Goal: Task Accomplishment & Management: Complete application form

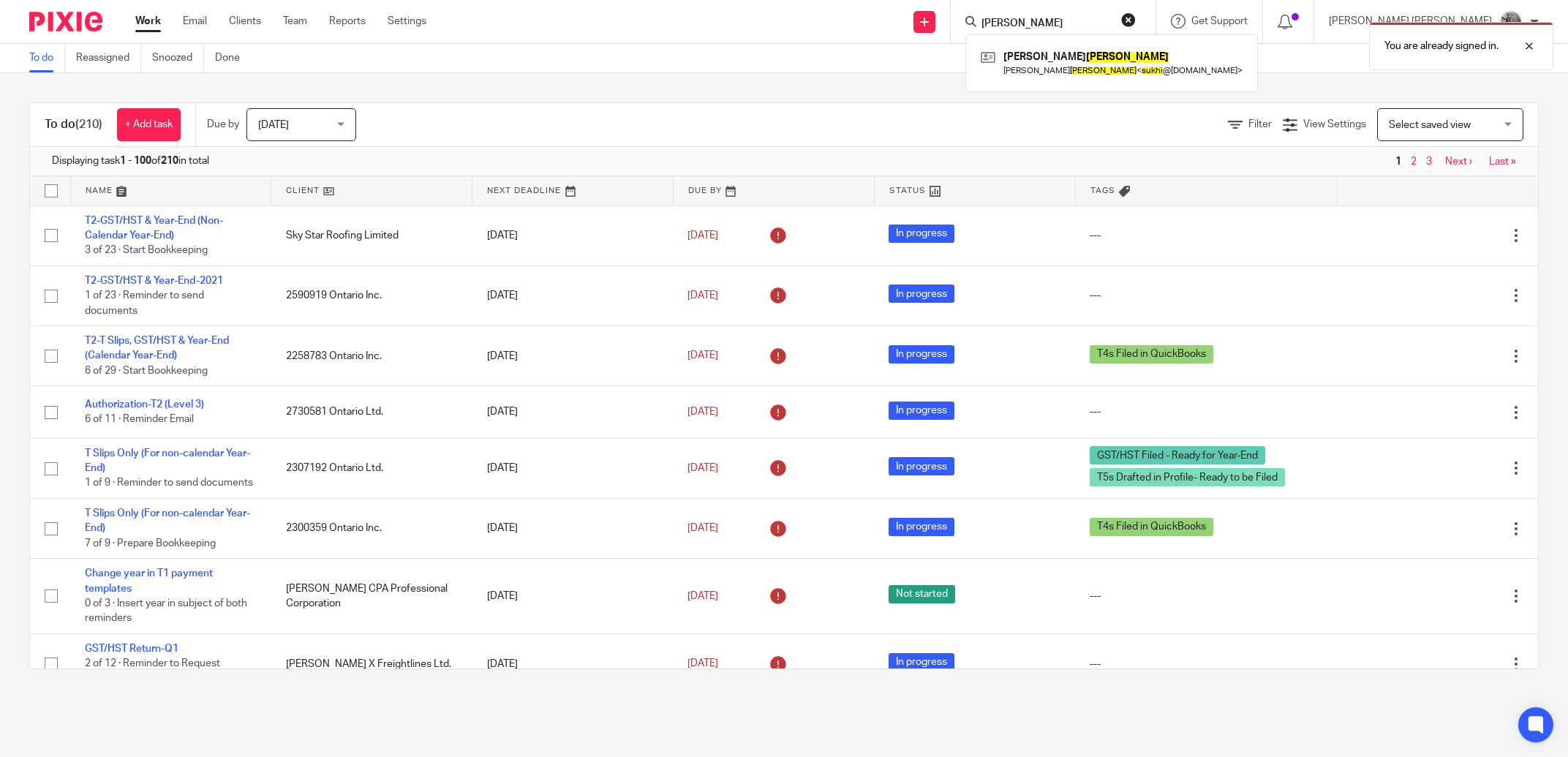
type input "sukh sandhu"
click at [1000, 22] on div "You are already signed in." at bounding box center [1169, 42] width 770 height 55
click at [993, 25] on div "You are already signed in." at bounding box center [1169, 42] width 770 height 55
click at [987, 22] on div "You are already signed in." at bounding box center [1169, 42] width 770 height 55
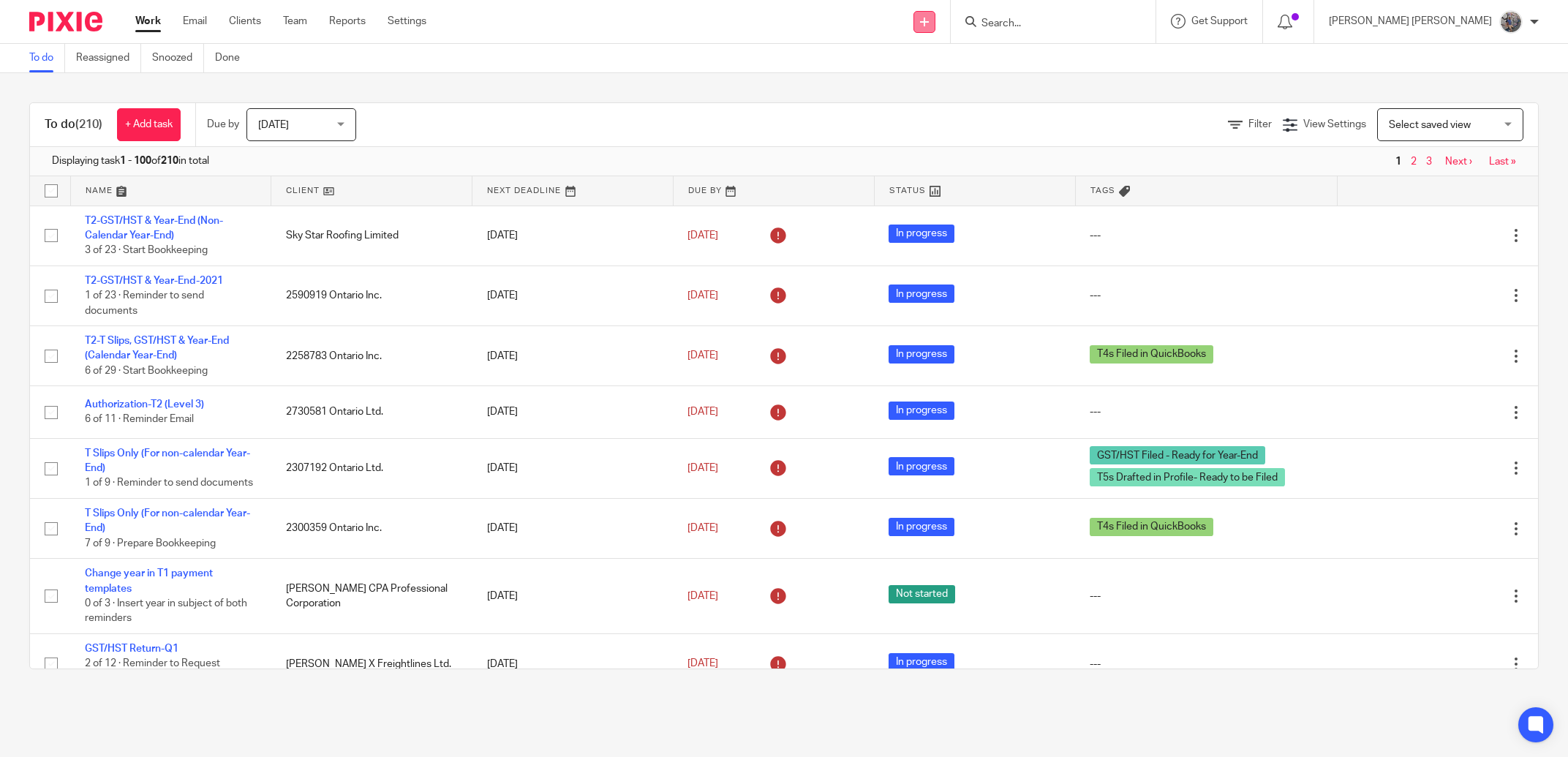
click at [936, 26] on link at bounding box center [924, 22] width 22 height 22
click at [990, 118] on link "Add client" at bounding box center [992, 111] width 90 height 21
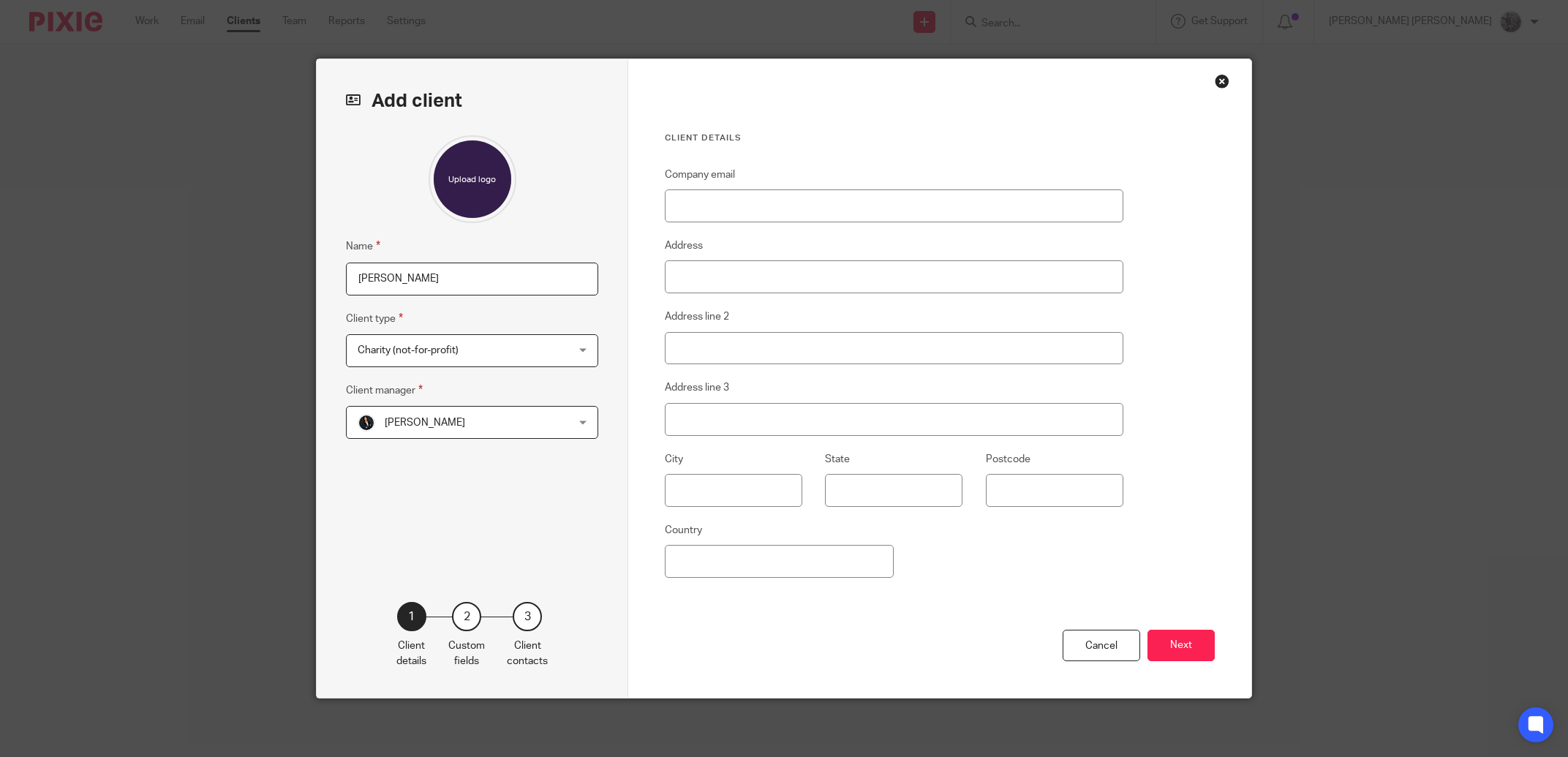
type input "[PERSON_NAME]"
click at [477, 348] on span "Charity (not-for-profit)" at bounding box center [453, 350] width 192 height 31
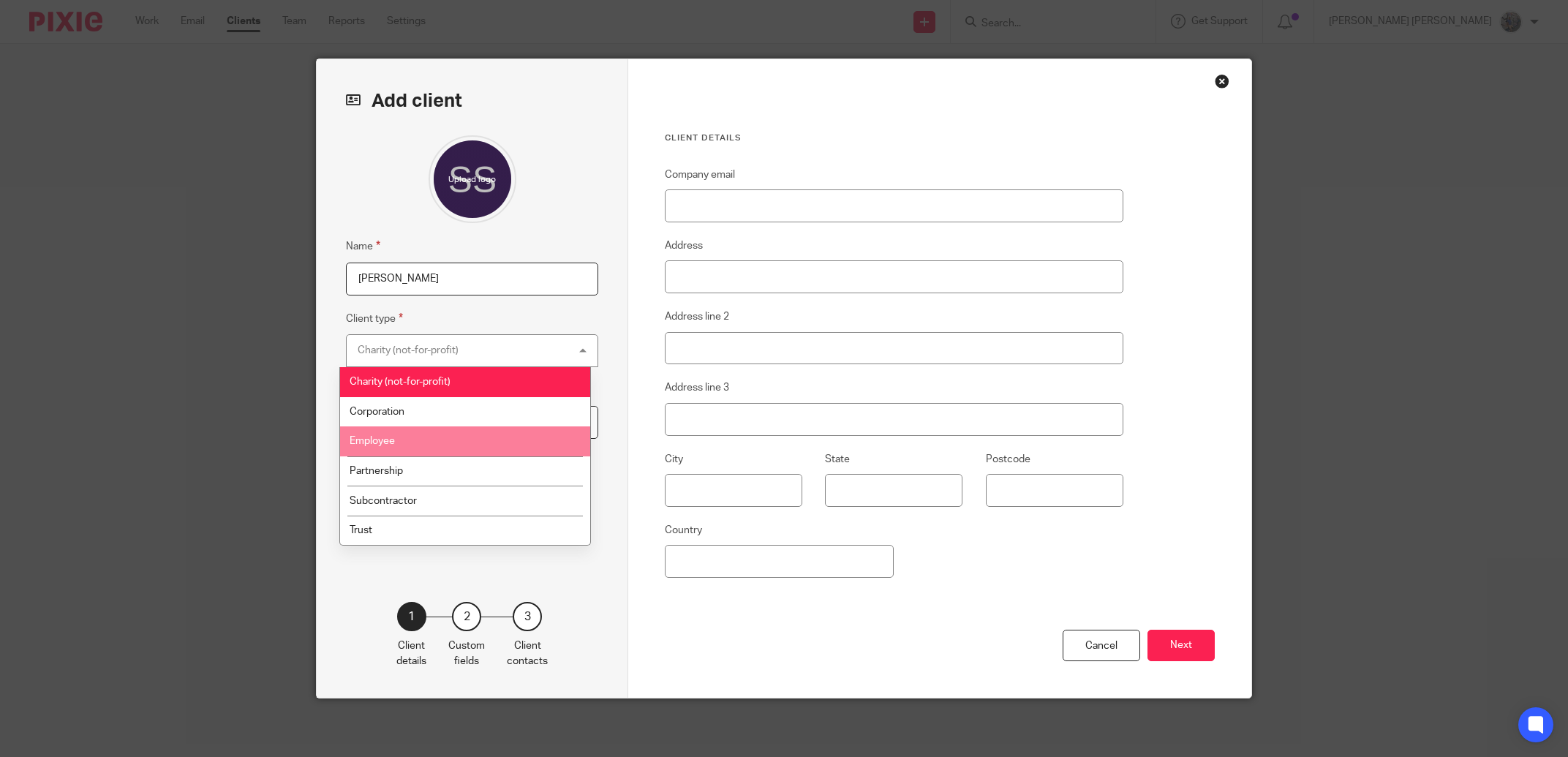
click at [439, 439] on li "Employee" at bounding box center [465, 442] width 251 height 30
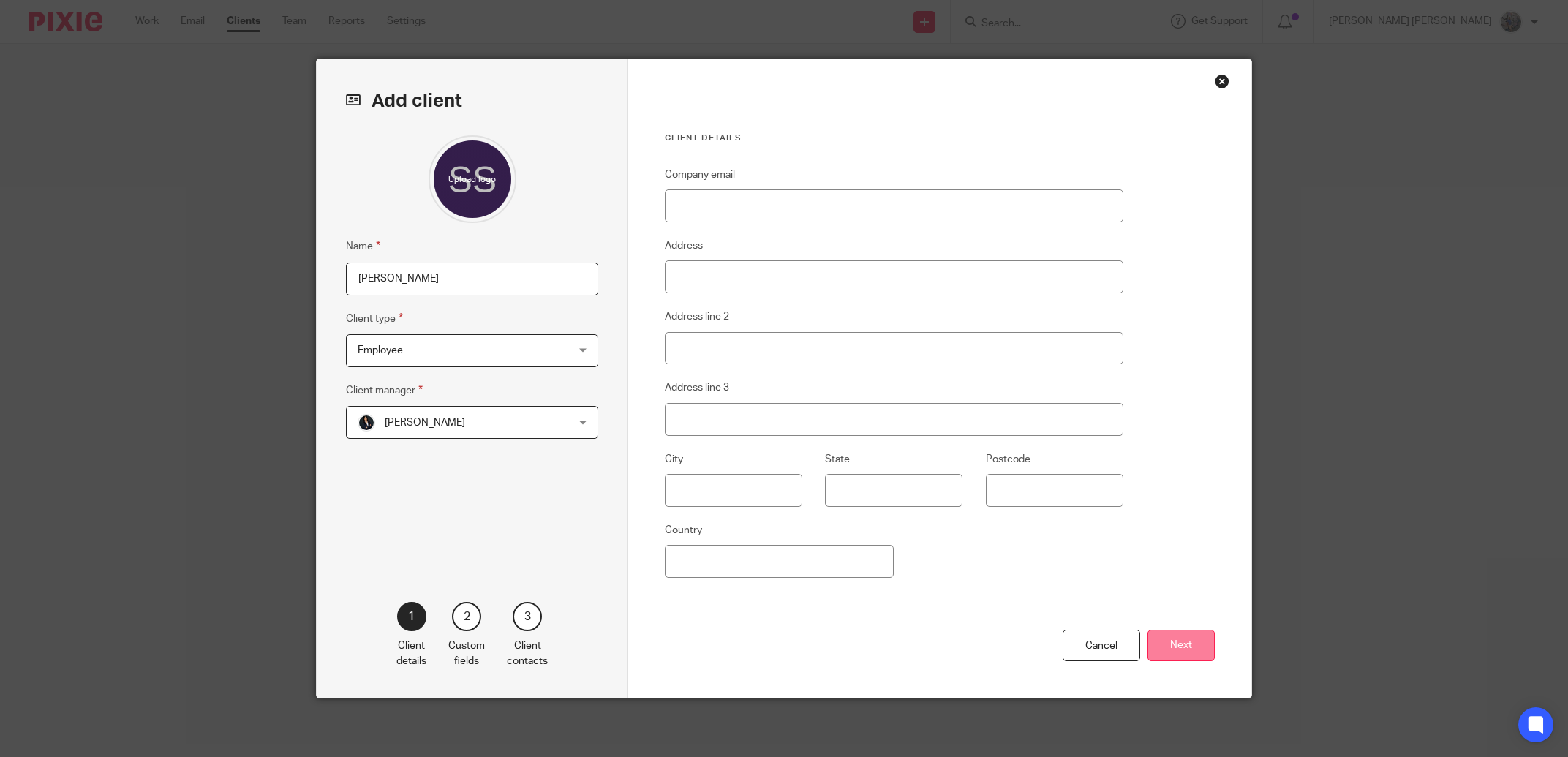
click at [1190, 656] on button "Next" at bounding box center [1181, 646] width 67 height 32
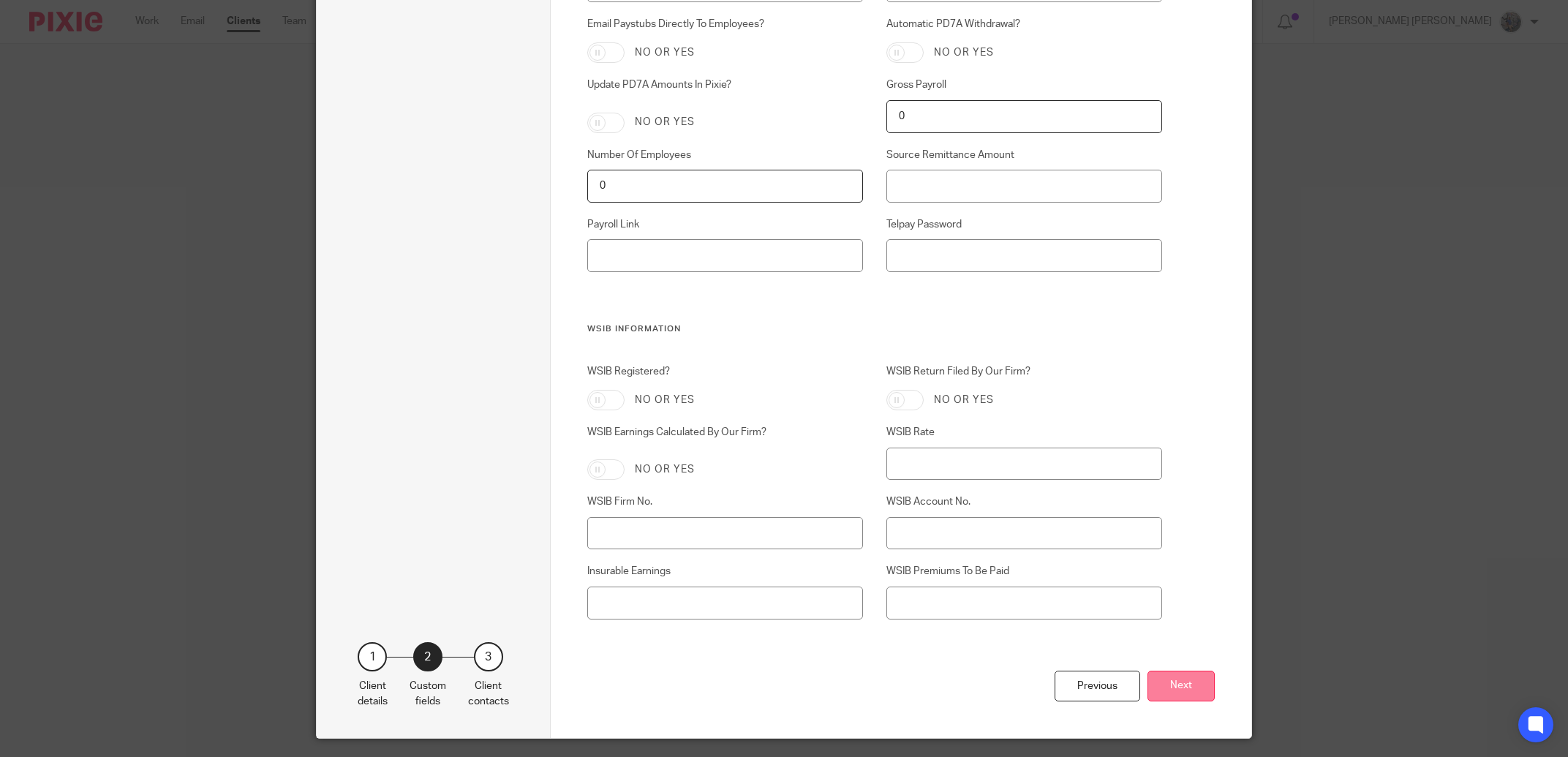
scroll to position [1720, 0]
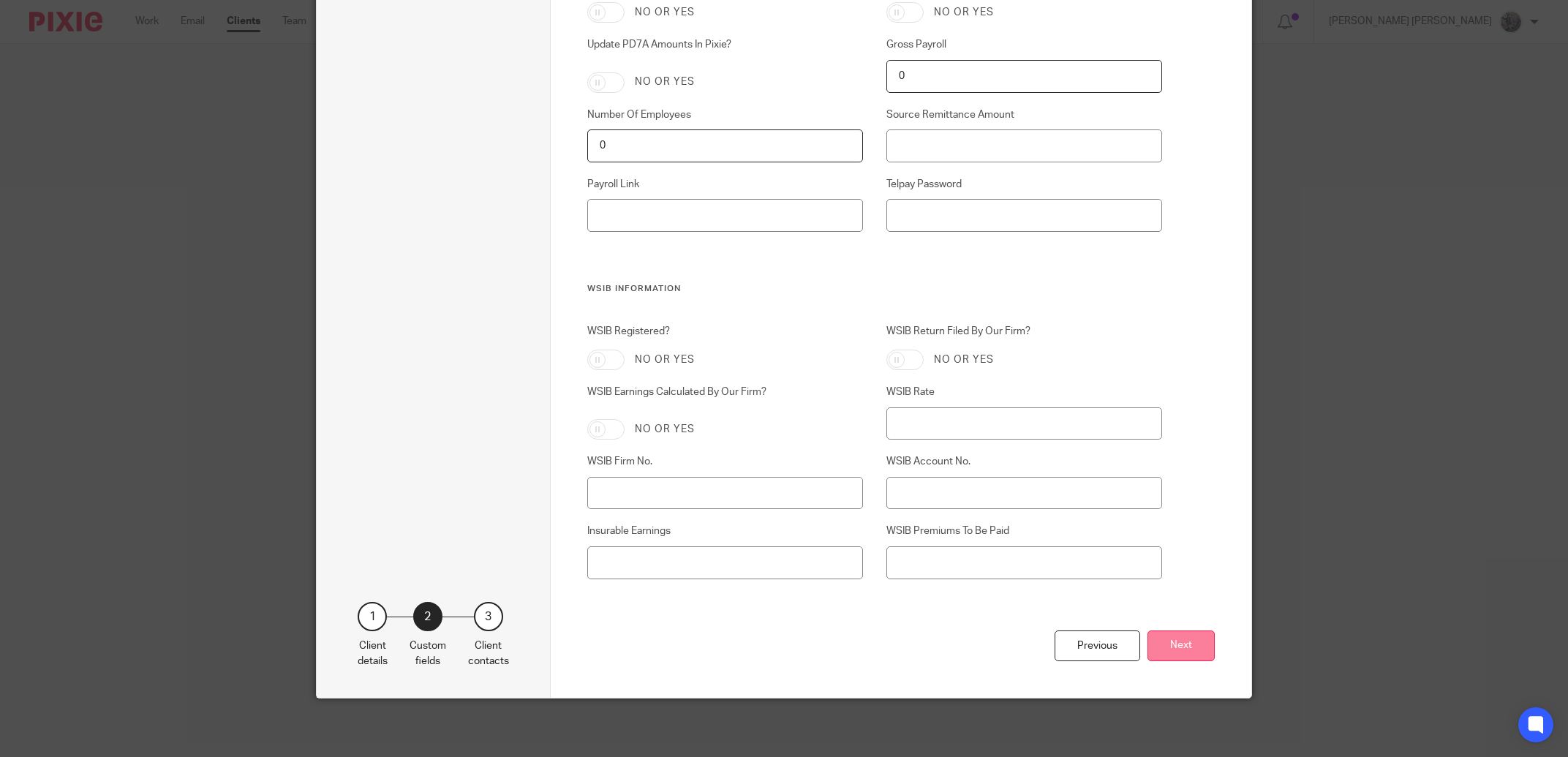
click at [1174, 649] on button "Next" at bounding box center [1181, 647] width 67 height 32
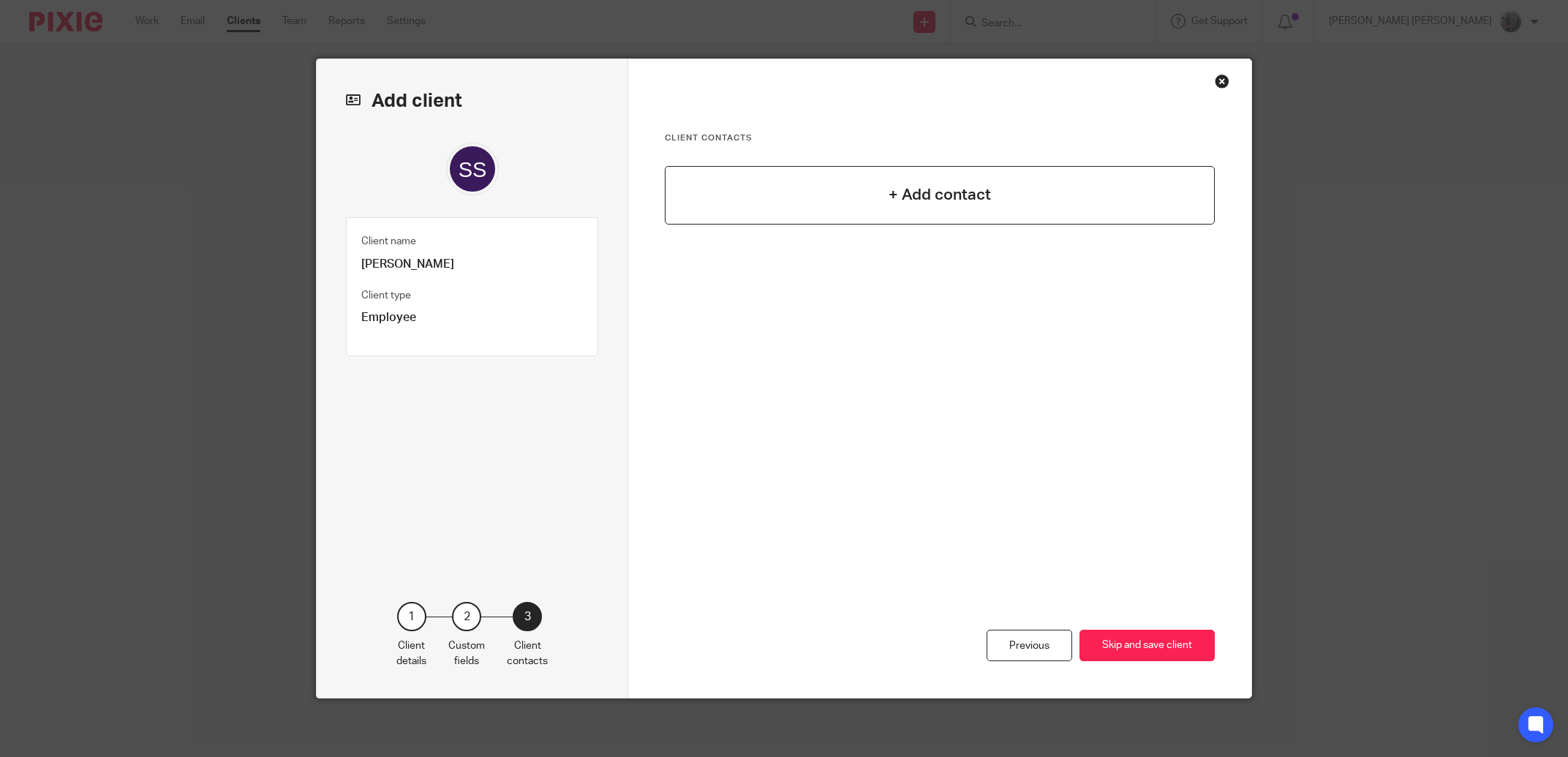
click at [936, 191] on h4 "+ Add contact" at bounding box center [940, 195] width 102 height 23
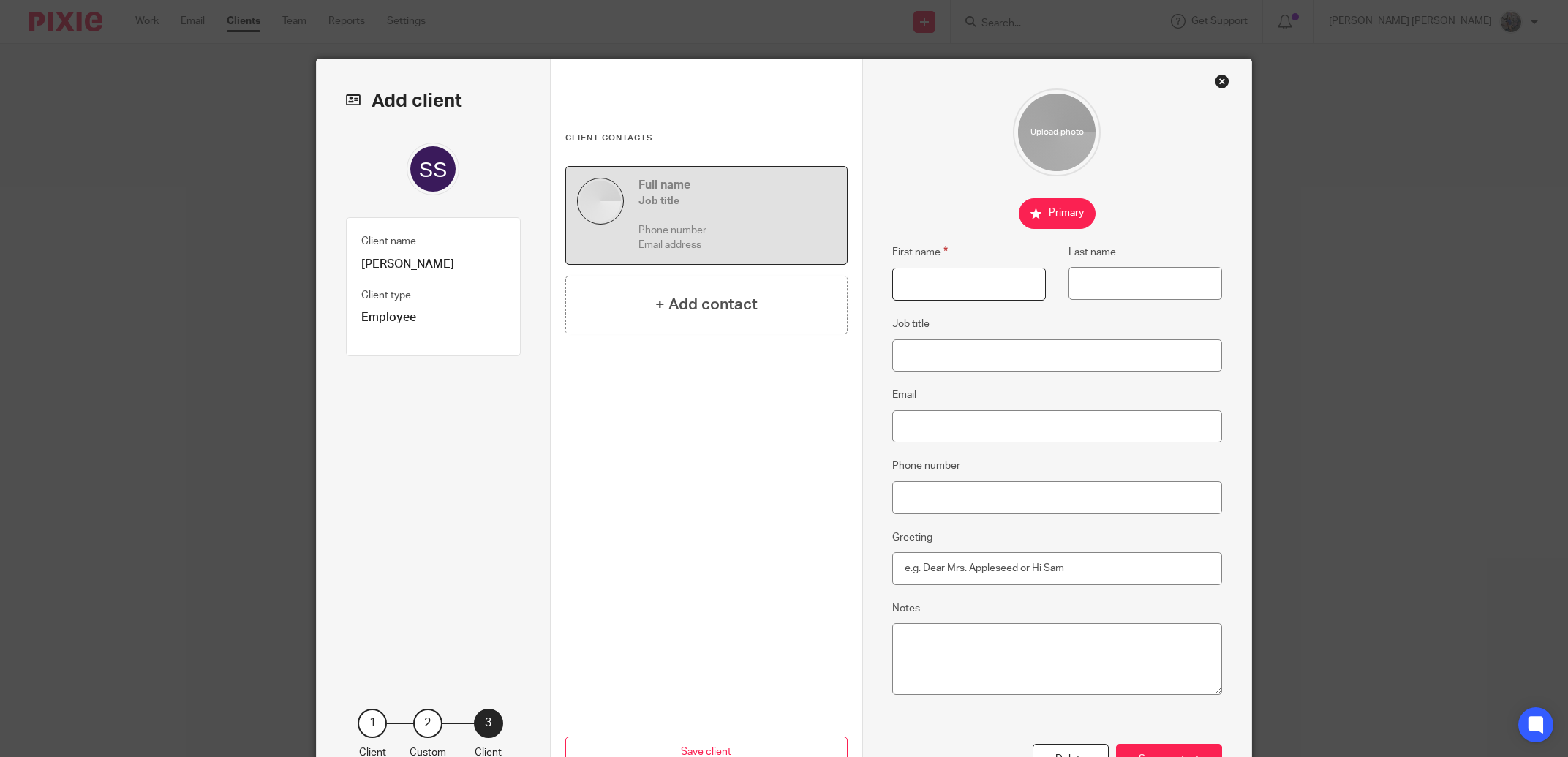
click at [894, 282] on input "First name" at bounding box center [969, 285] width 153 height 33
type input "Sukh"
type input "[PERSON_NAME]"
click at [1023, 441] on input "Email" at bounding box center [1057, 427] width 330 height 33
click at [1022, 440] on input "Email" at bounding box center [1057, 427] width 330 height 33
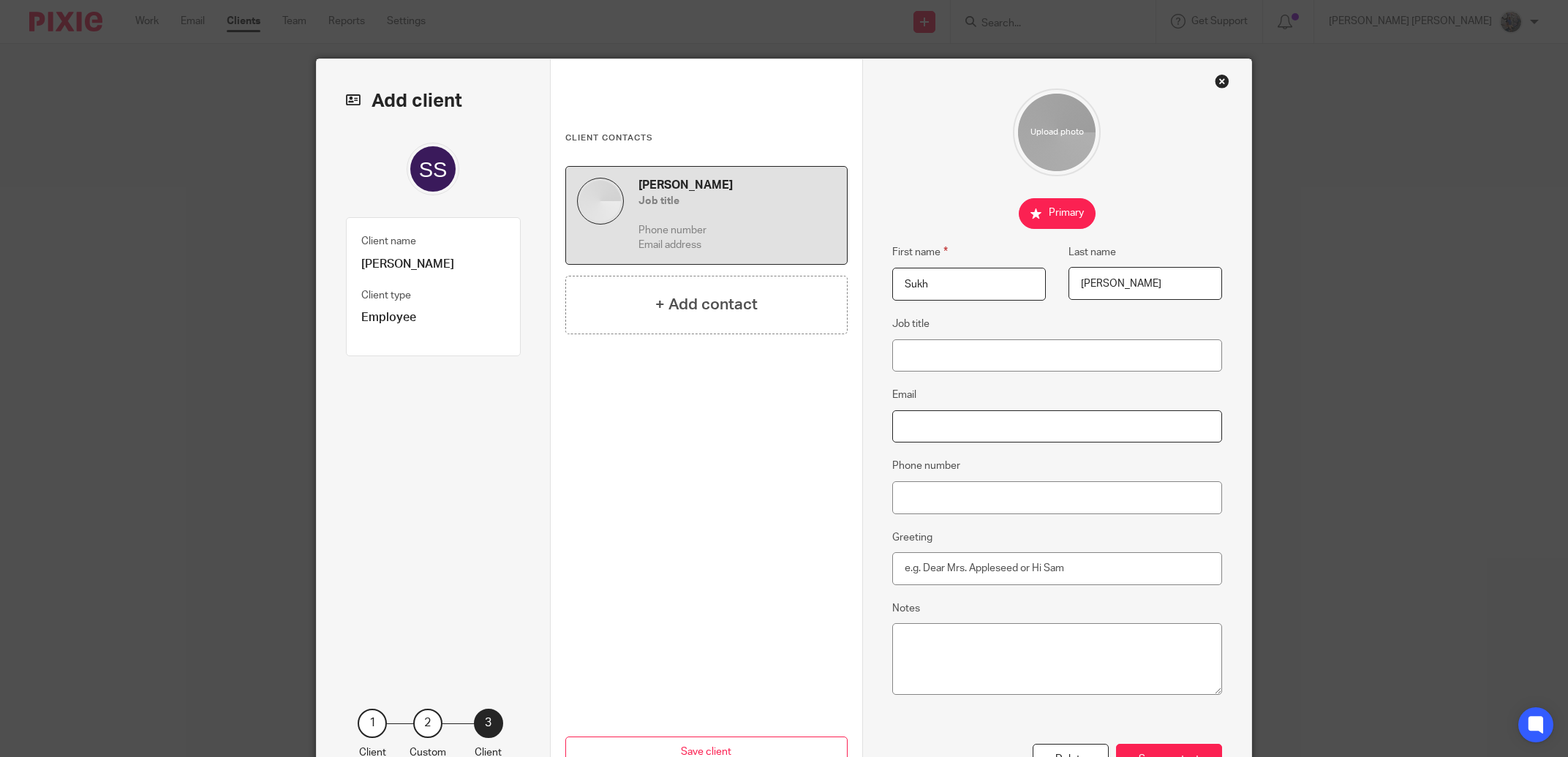
paste input "[EMAIL_ADDRESS][DOMAIN_NAME]"
type input "[EMAIL_ADDRESS][DOMAIN_NAME]"
click at [965, 663] on textarea "Notes" at bounding box center [1057, 660] width 330 height 72
click at [971, 565] on input "Greeting" at bounding box center [1057, 570] width 330 height 33
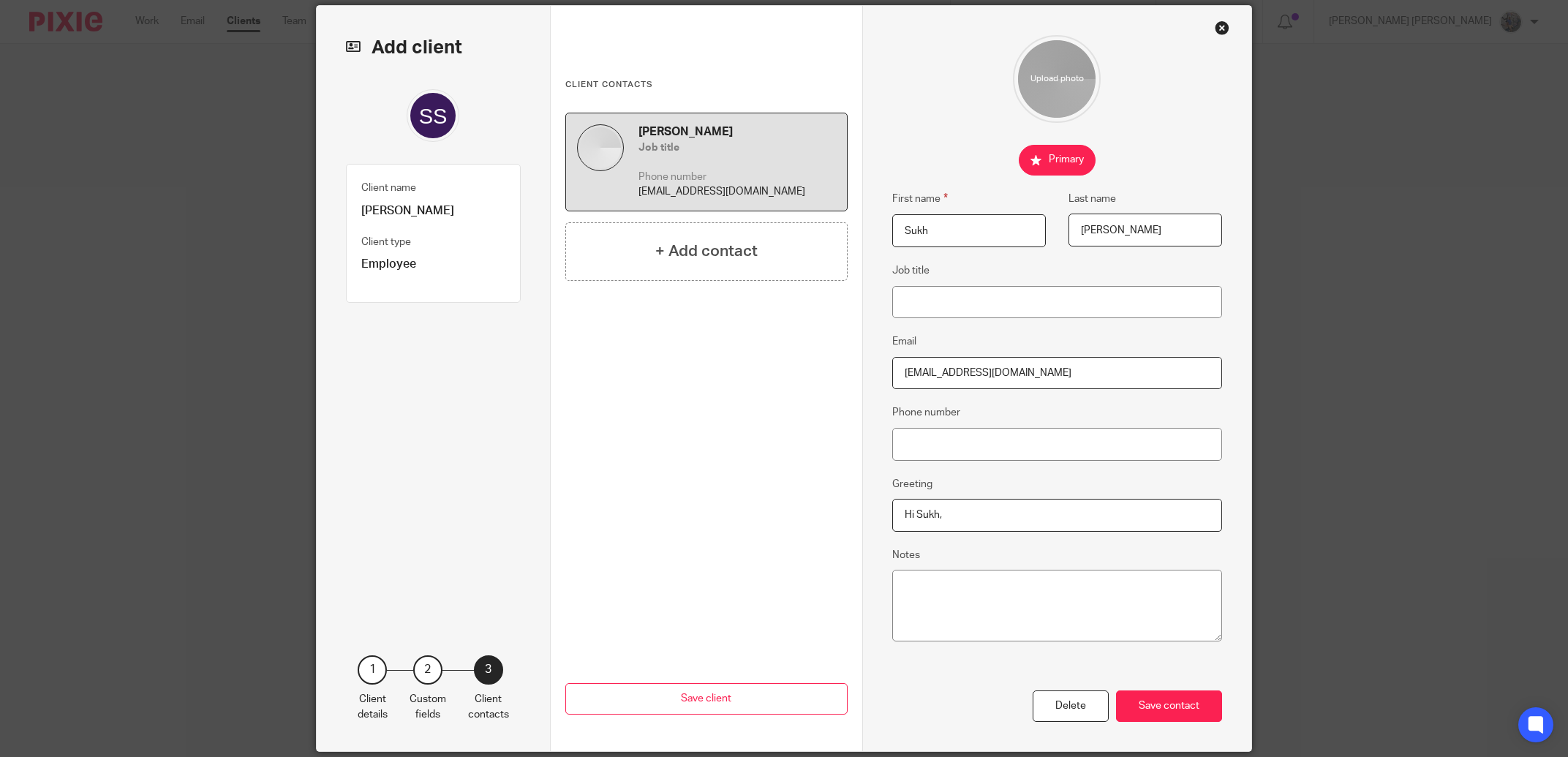
scroll to position [82, 0]
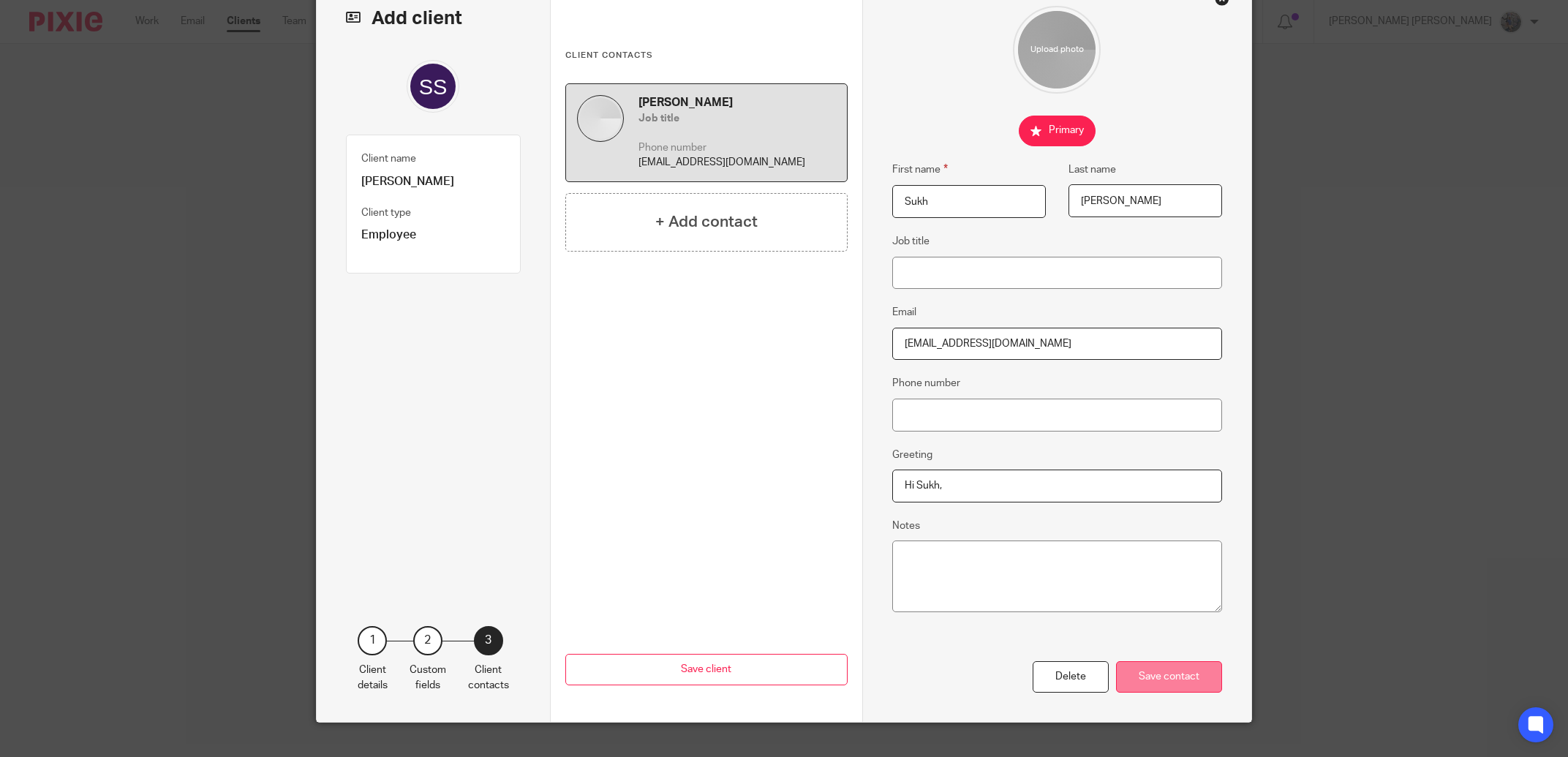
type input "Hi Sukh,"
click at [1149, 665] on div "Save contact" at bounding box center [1169, 677] width 106 height 32
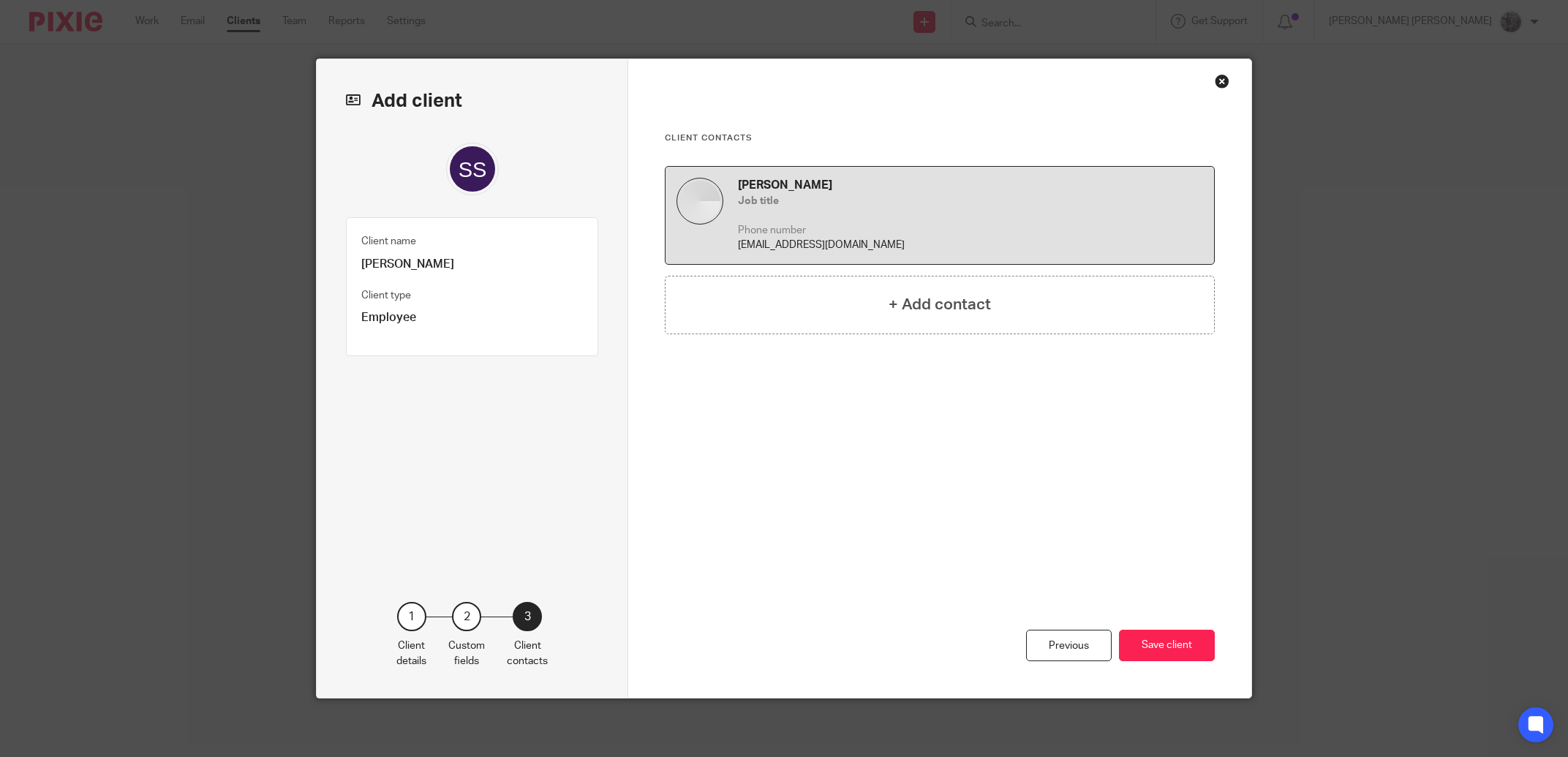
scroll to position [0, 0]
click at [1157, 652] on button "Save client" at bounding box center [1167, 646] width 95 height 32
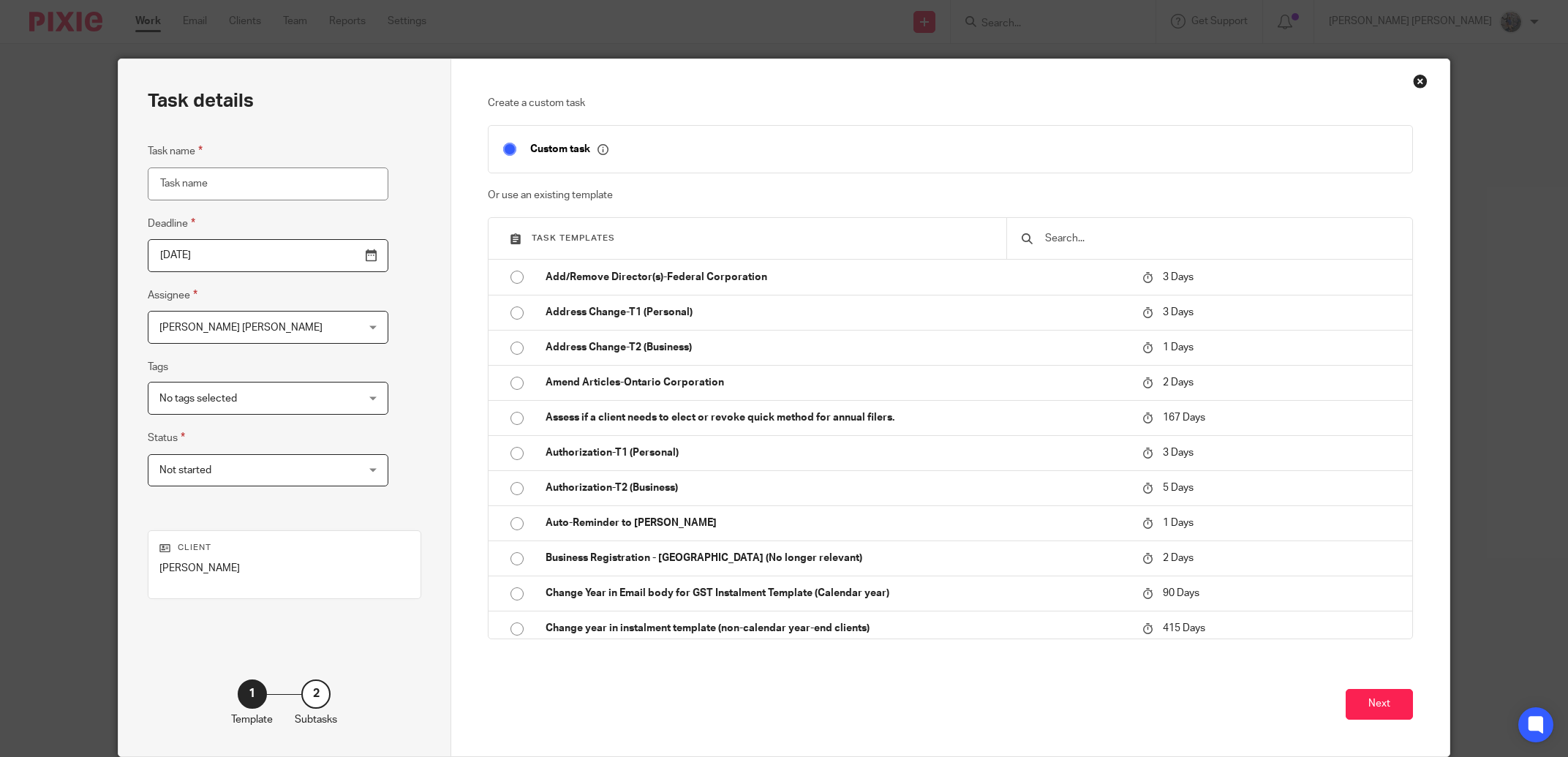
click at [1044, 233] on input "text" at bounding box center [1221, 238] width 355 height 16
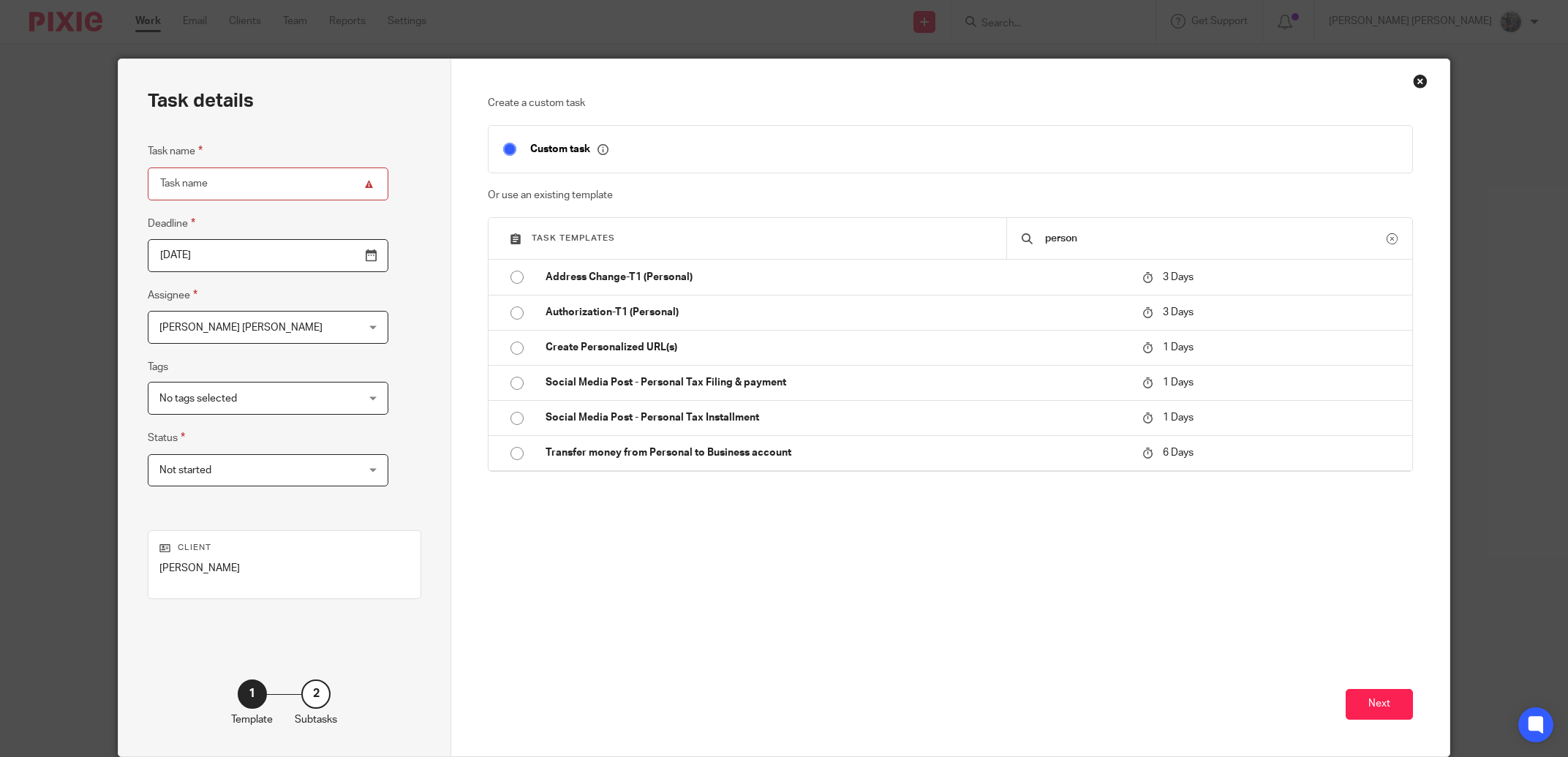
drag, startPoint x: 1032, startPoint y: 241, endPoint x: 922, endPoint y: 237, distance: 110.1
click at [1044, 237] on input "person" at bounding box center [1216, 238] width 344 height 16
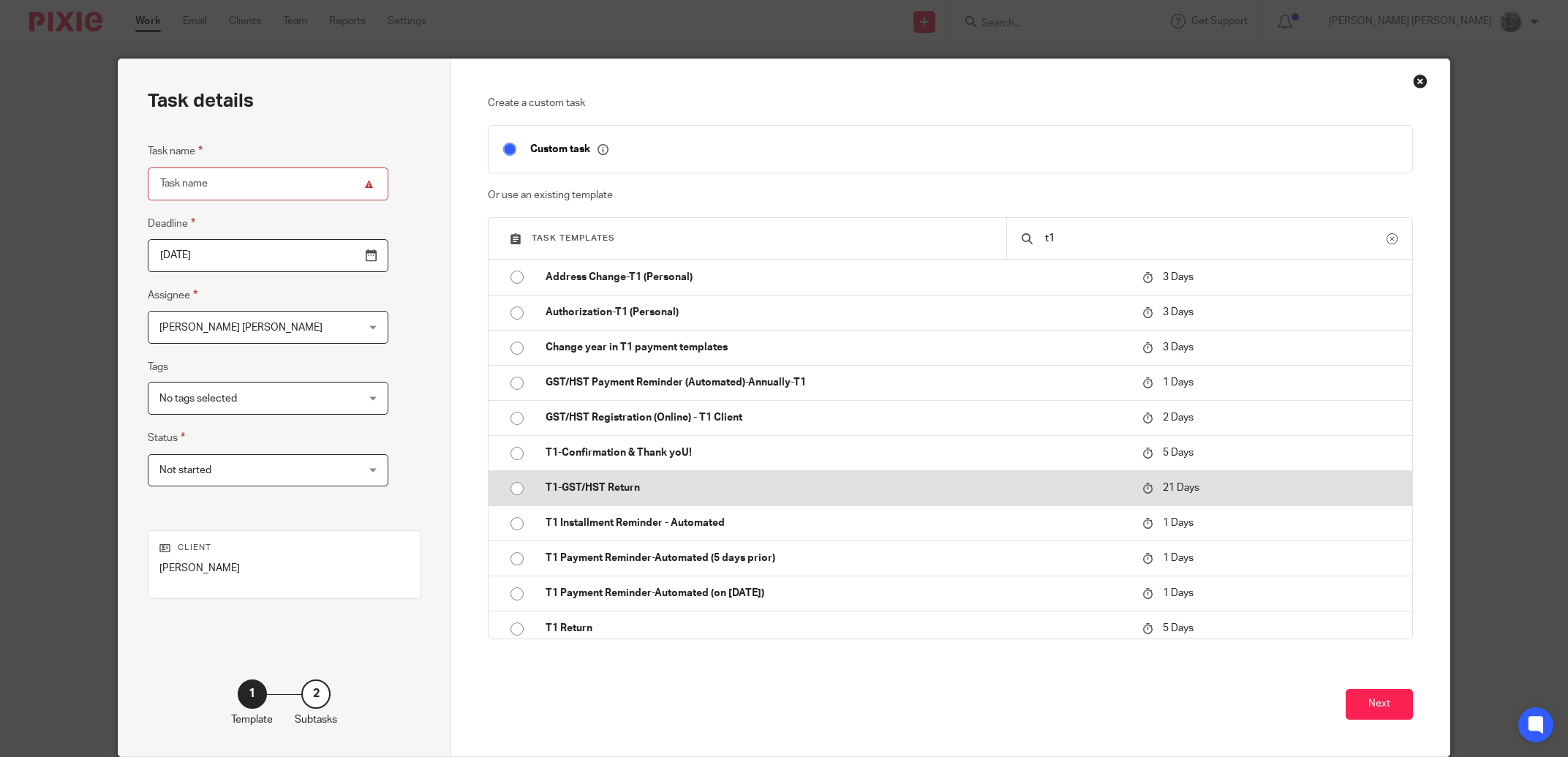
scroll to position [43, 0]
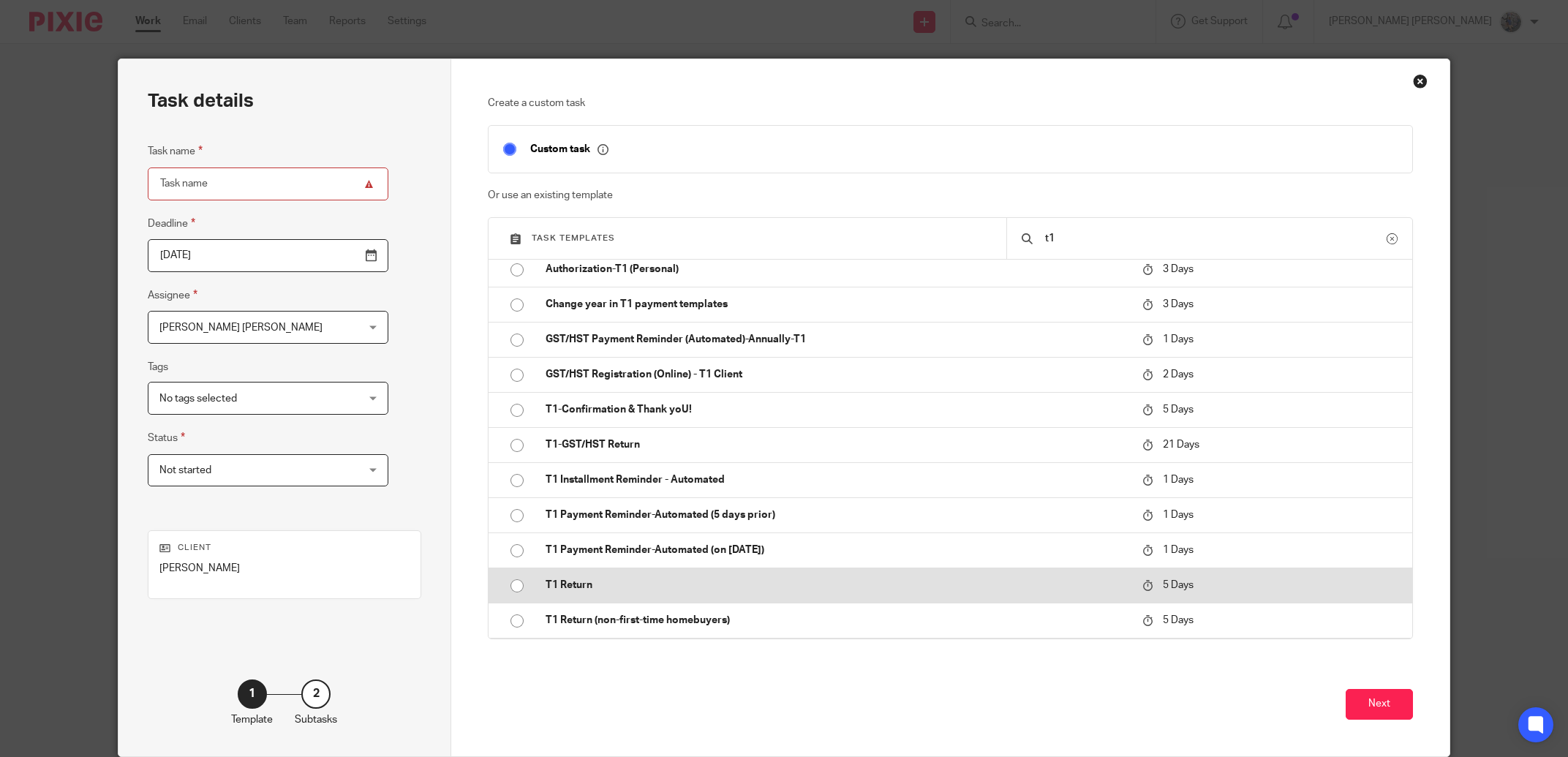
type input "t1"
drag, startPoint x: 727, startPoint y: 579, endPoint x: 724, endPoint y: 587, distance: 8.5
click at [724, 587] on p "T1 Return" at bounding box center [837, 585] width 583 height 15
type input "2025-08-27"
type input "T1 Return - 2024"
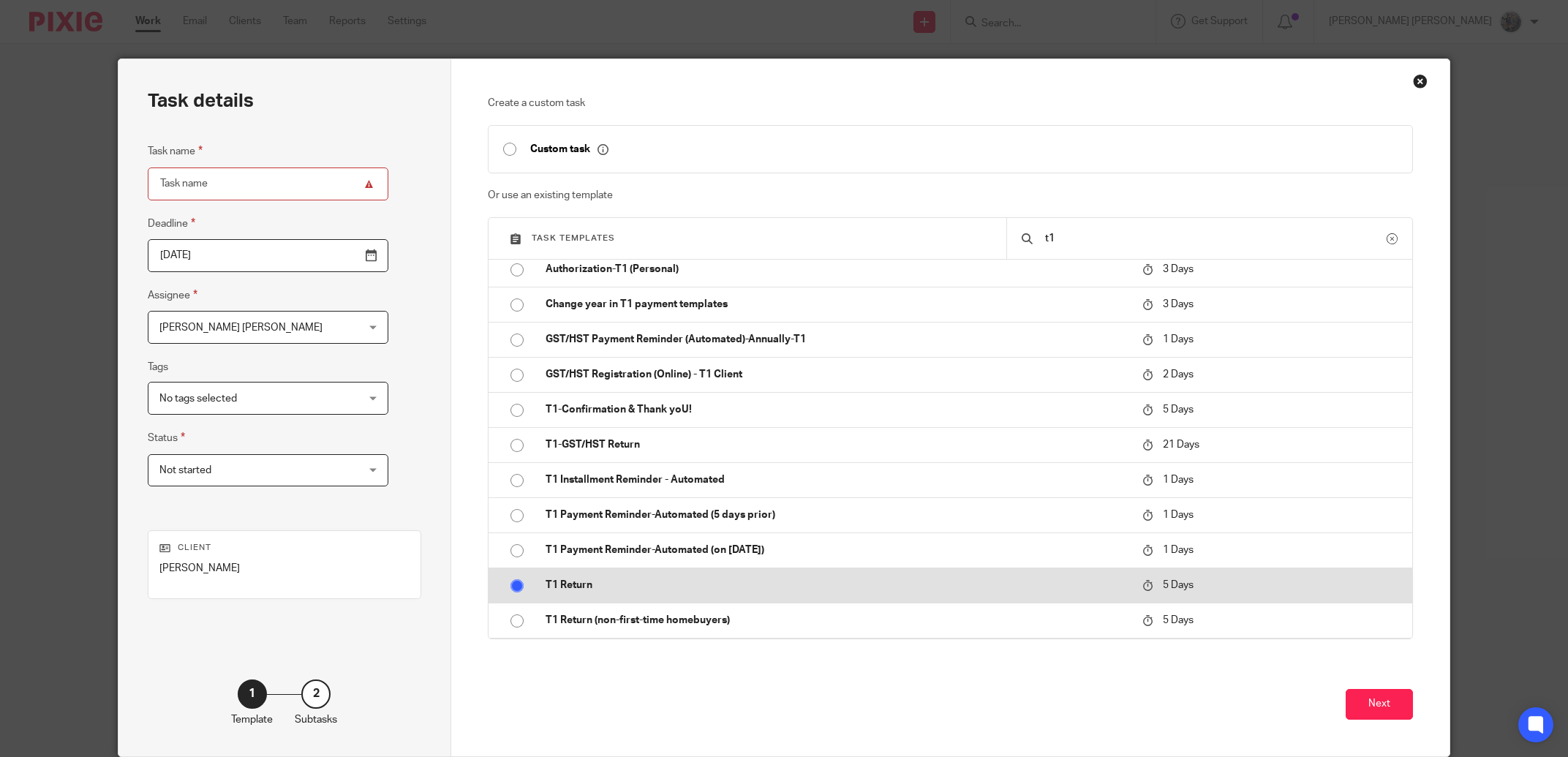
checkbox input "false"
radio input "true"
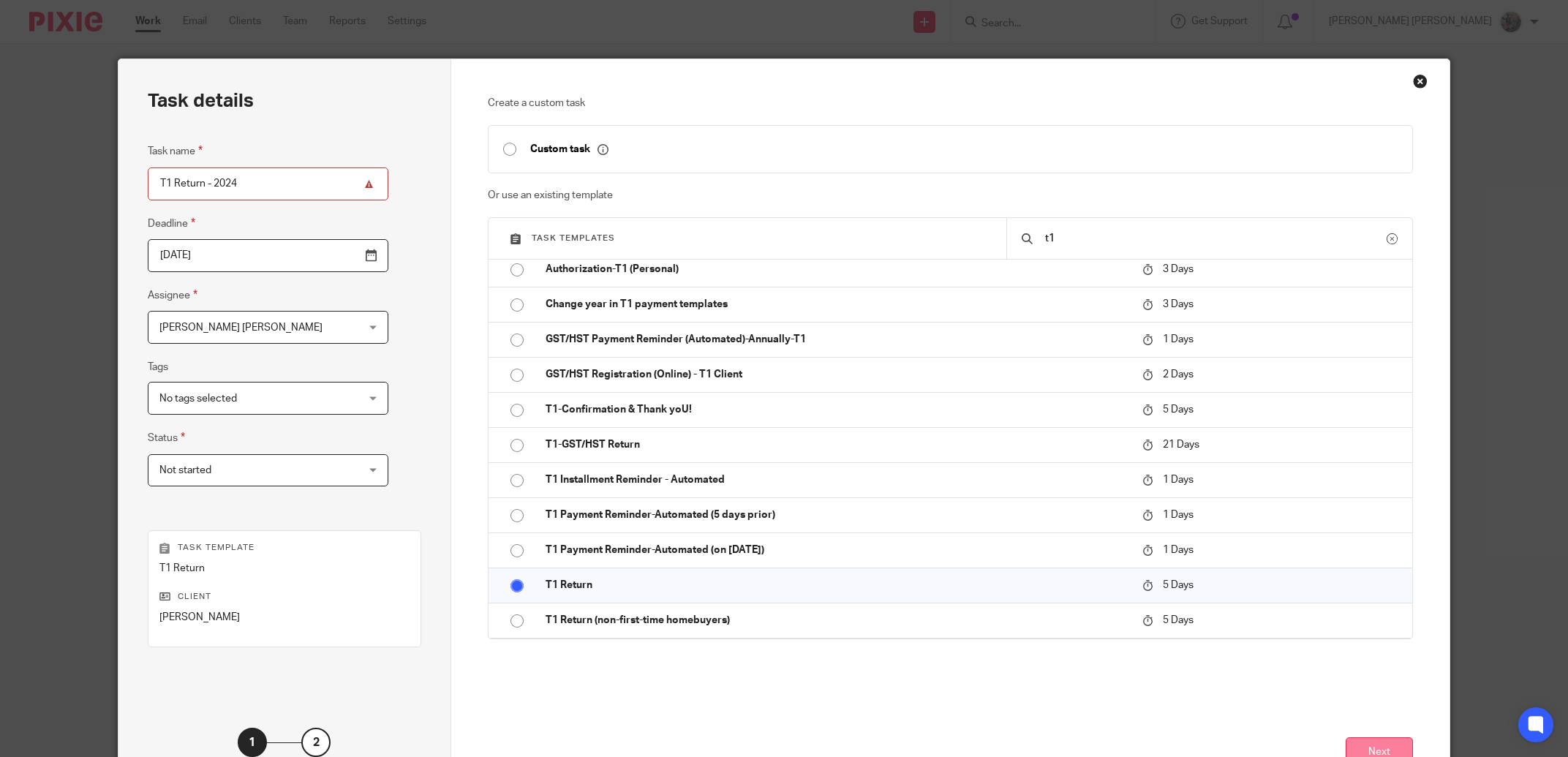
click at [1374, 739] on button "Next" at bounding box center [1380, 753] width 67 height 32
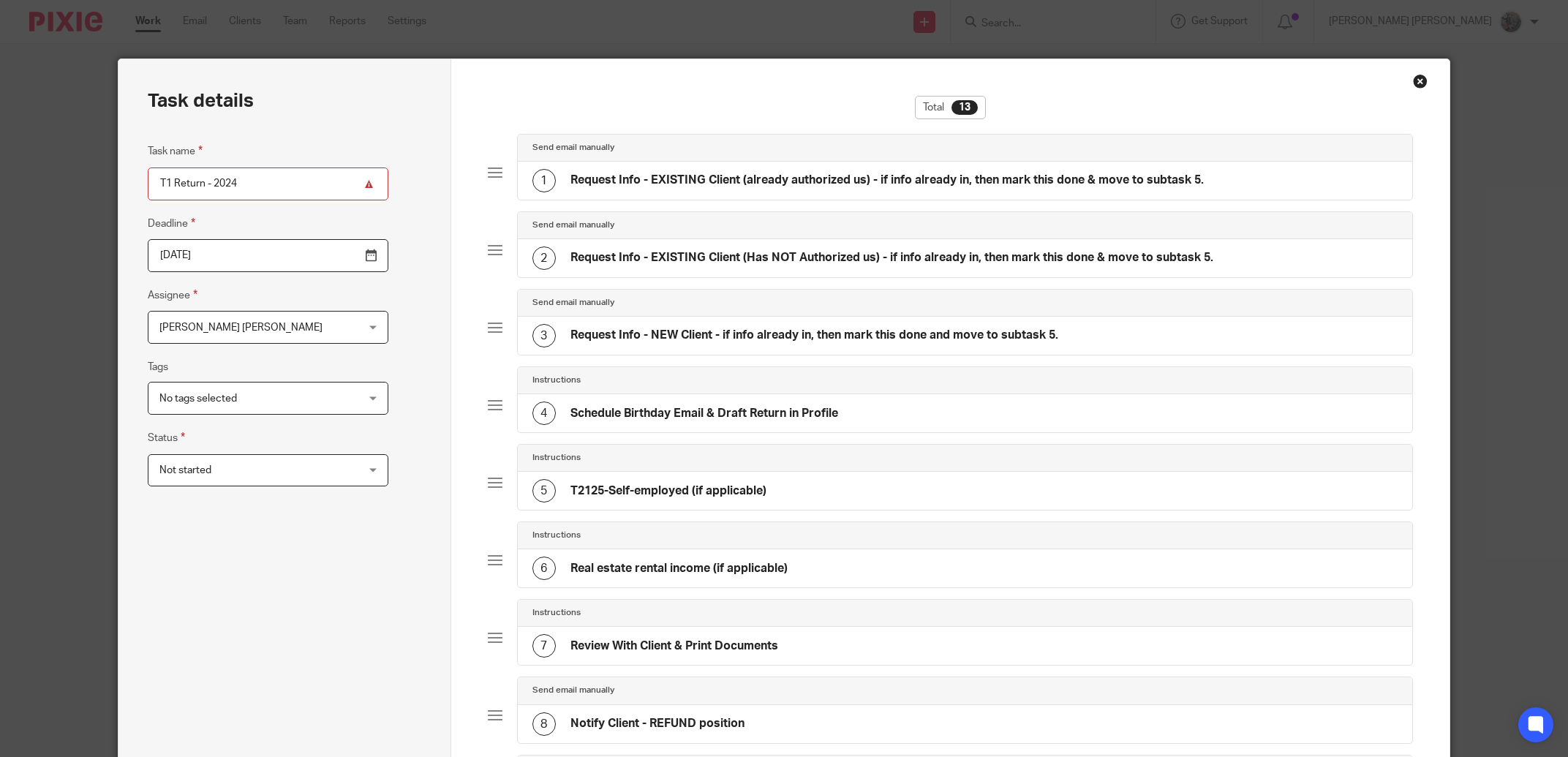
scroll to position [611, 0]
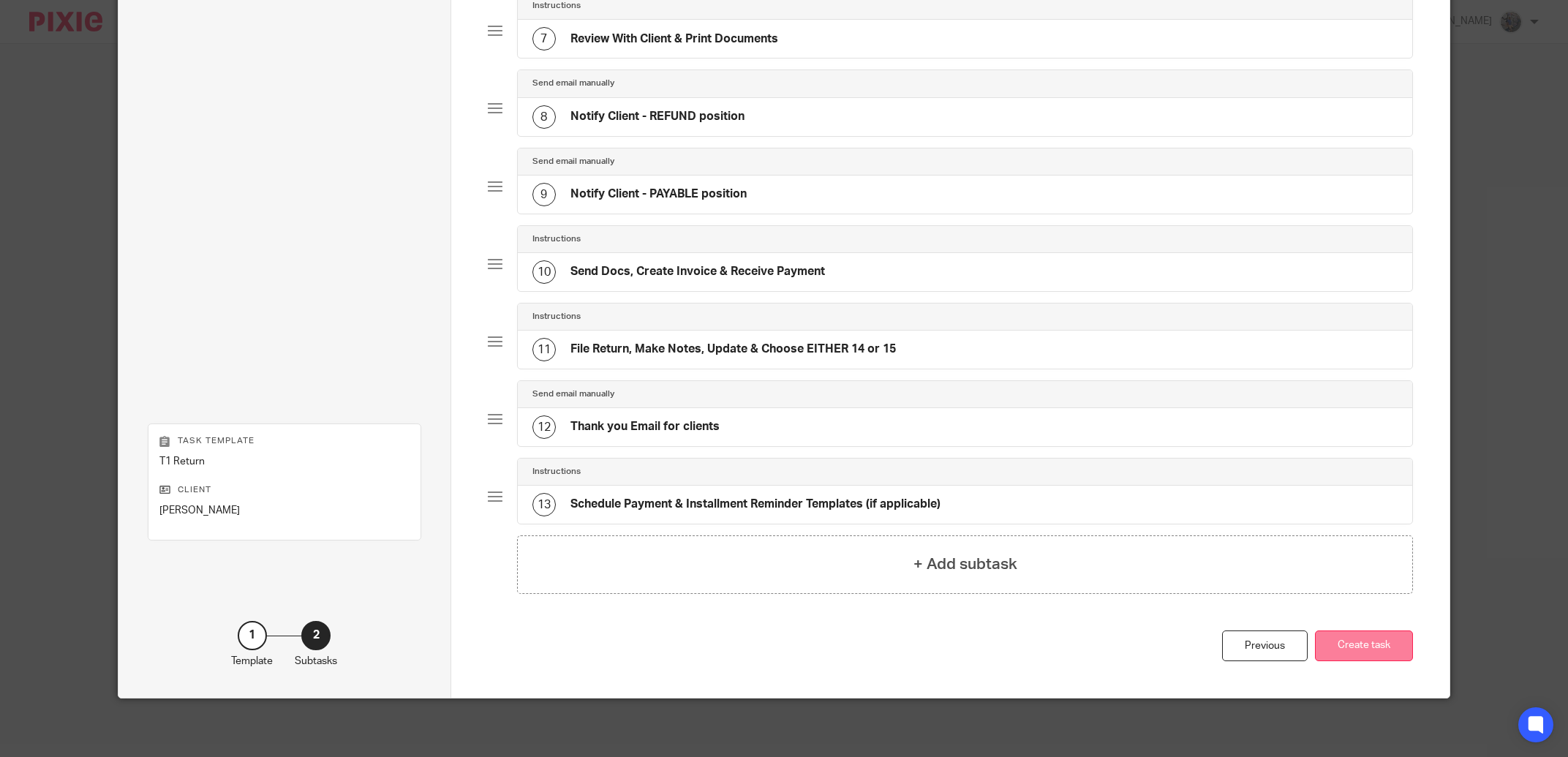
click at [1352, 634] on button "Create task" at bounding box center [1365, 647] width 98 height 32
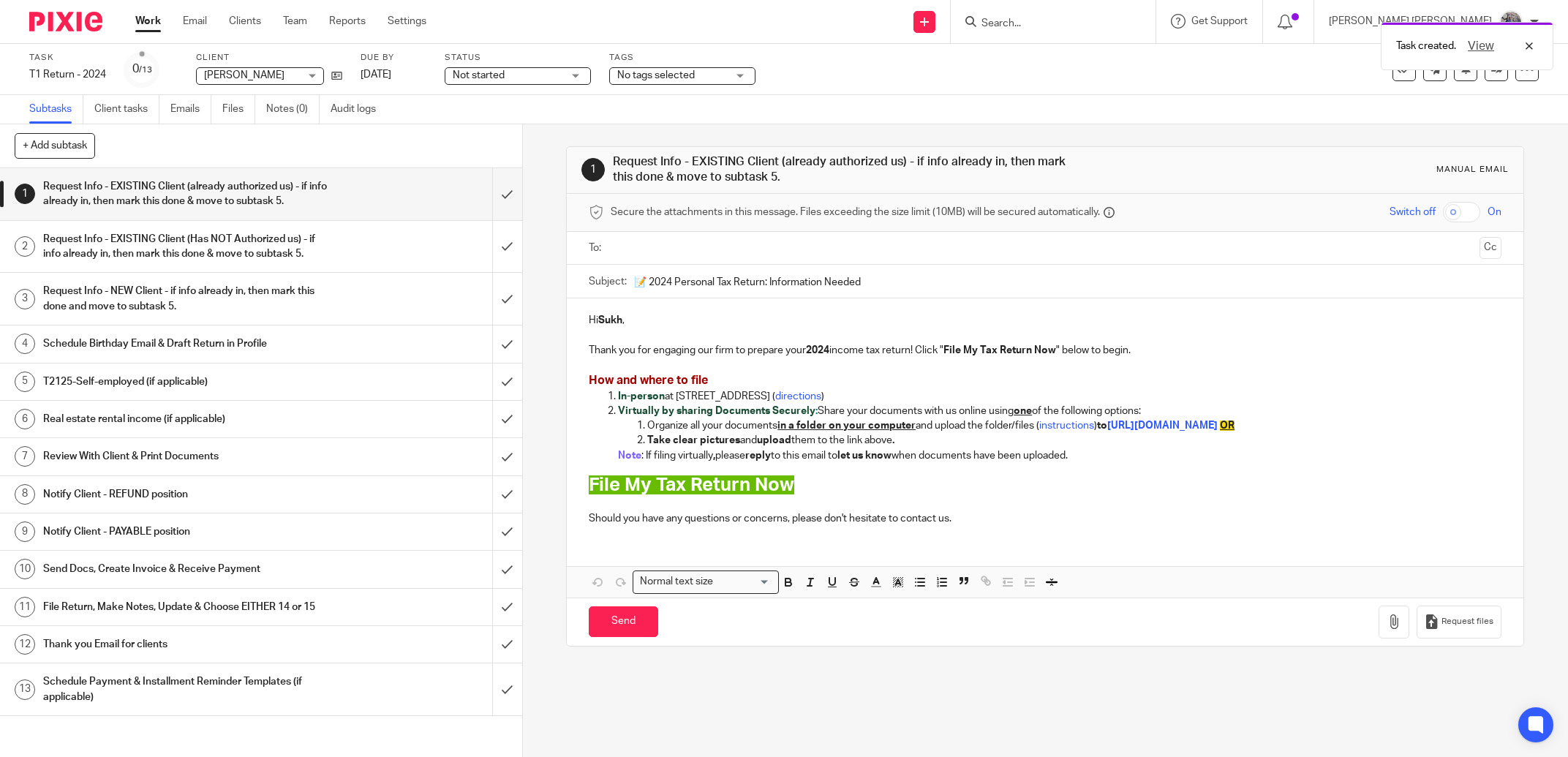
click at [313, 300] on h1 "Request Info - NEW Client - if info already in, then mark this done and move to…" at bounding box center [187, 299] width 290 height 38
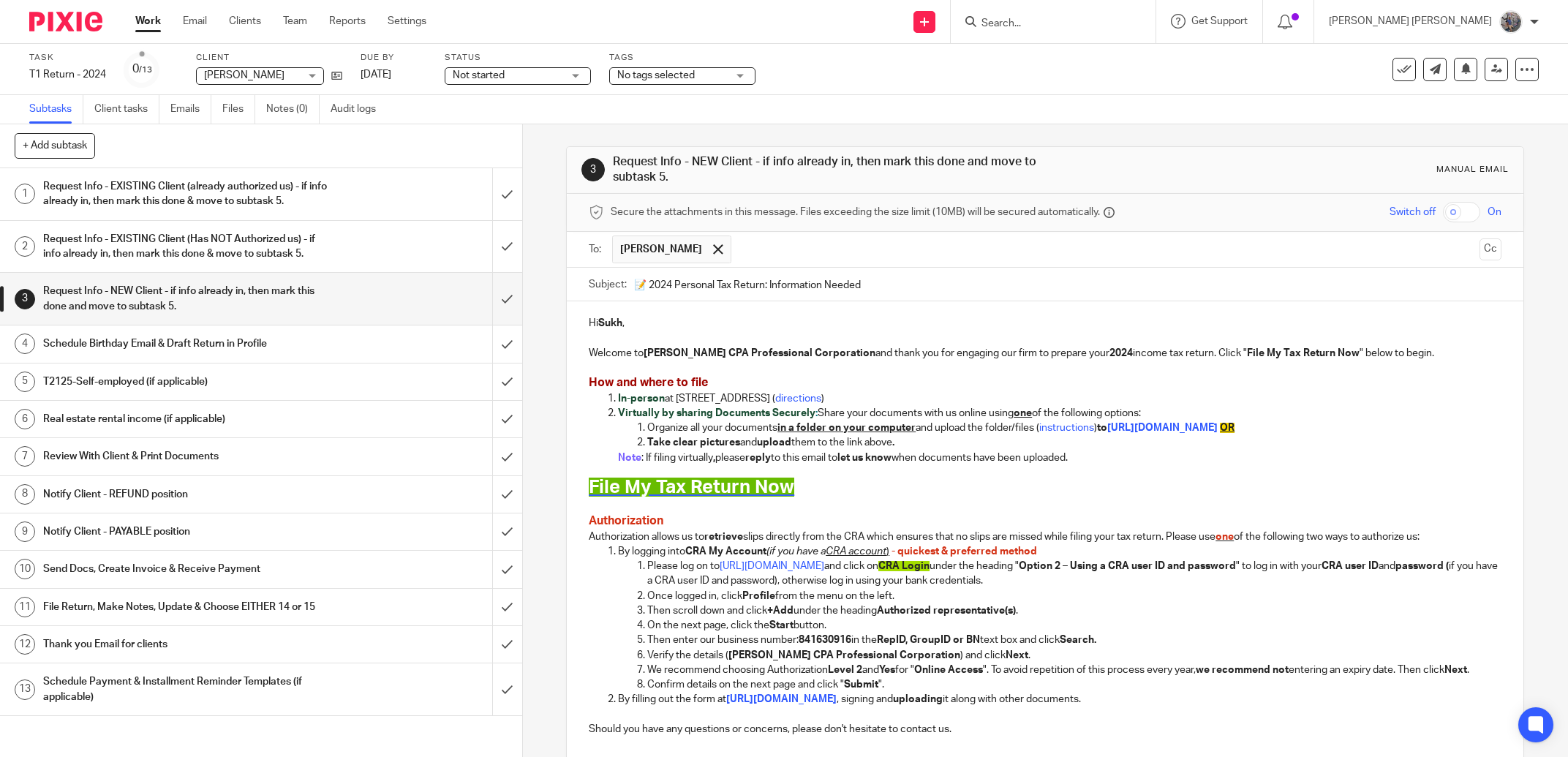
click at [713, 489] on span "File My Tax Return Now" at bounding box center [691, 487] width 206 height 19
click at [716, 491] on span "File My Tax Return Now" at bounding box center [691, 487] width 206 height 19
click at [925, 497] on h1 "File My Tax Return Now" at bounding box center [1045, 488] width 913 height 23
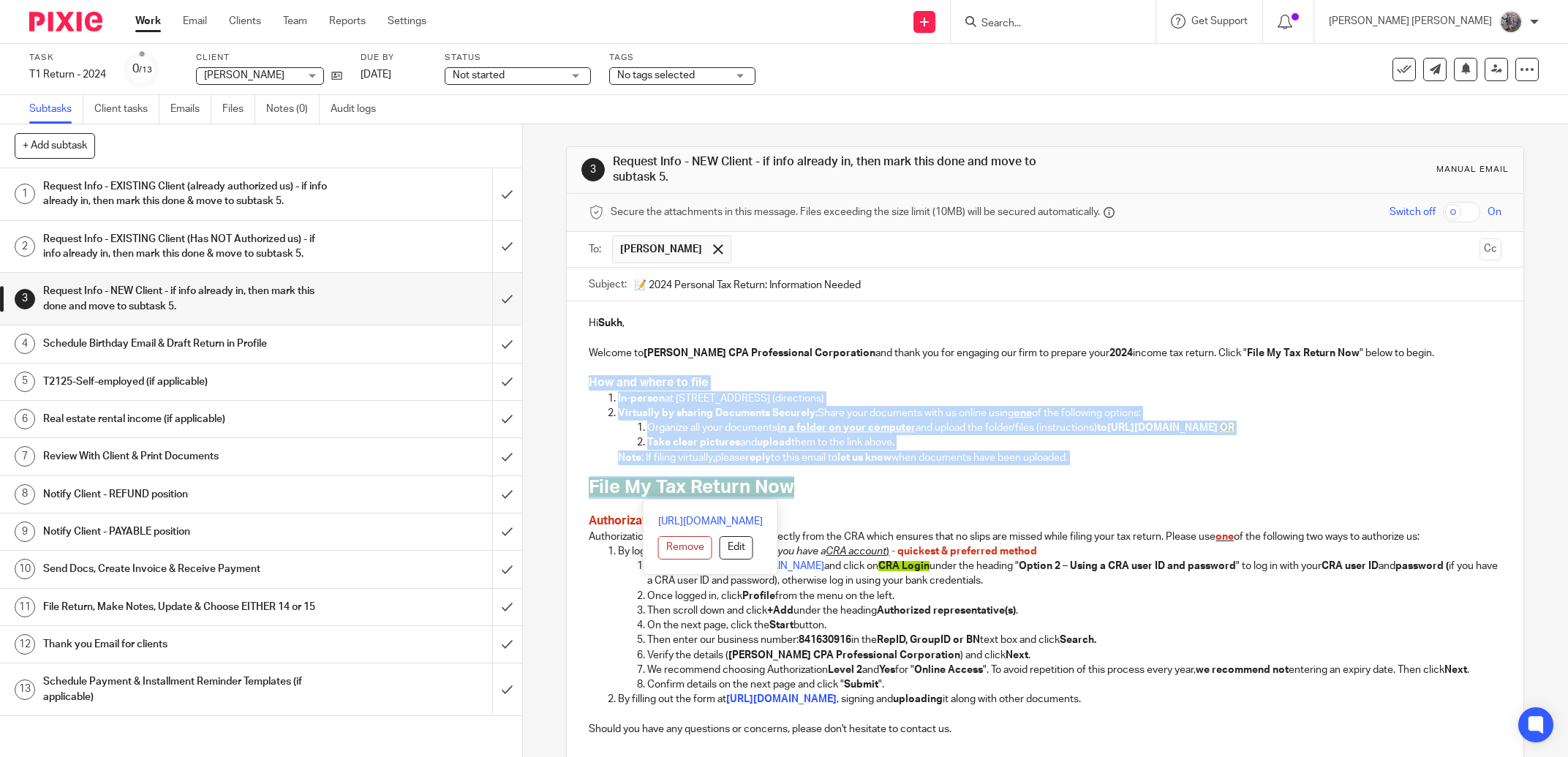
drag, startPoint x: 1092, startPoint y: 473, endPoint x: 569, endPoint y: 385, distance: 530.4
click at [569, 385] on div "Hi Sukh , Welcome to Hardeep Mann CPA Professional Corporation and thank you fo…" at bounding box center [1045, 524] width 957 height 446
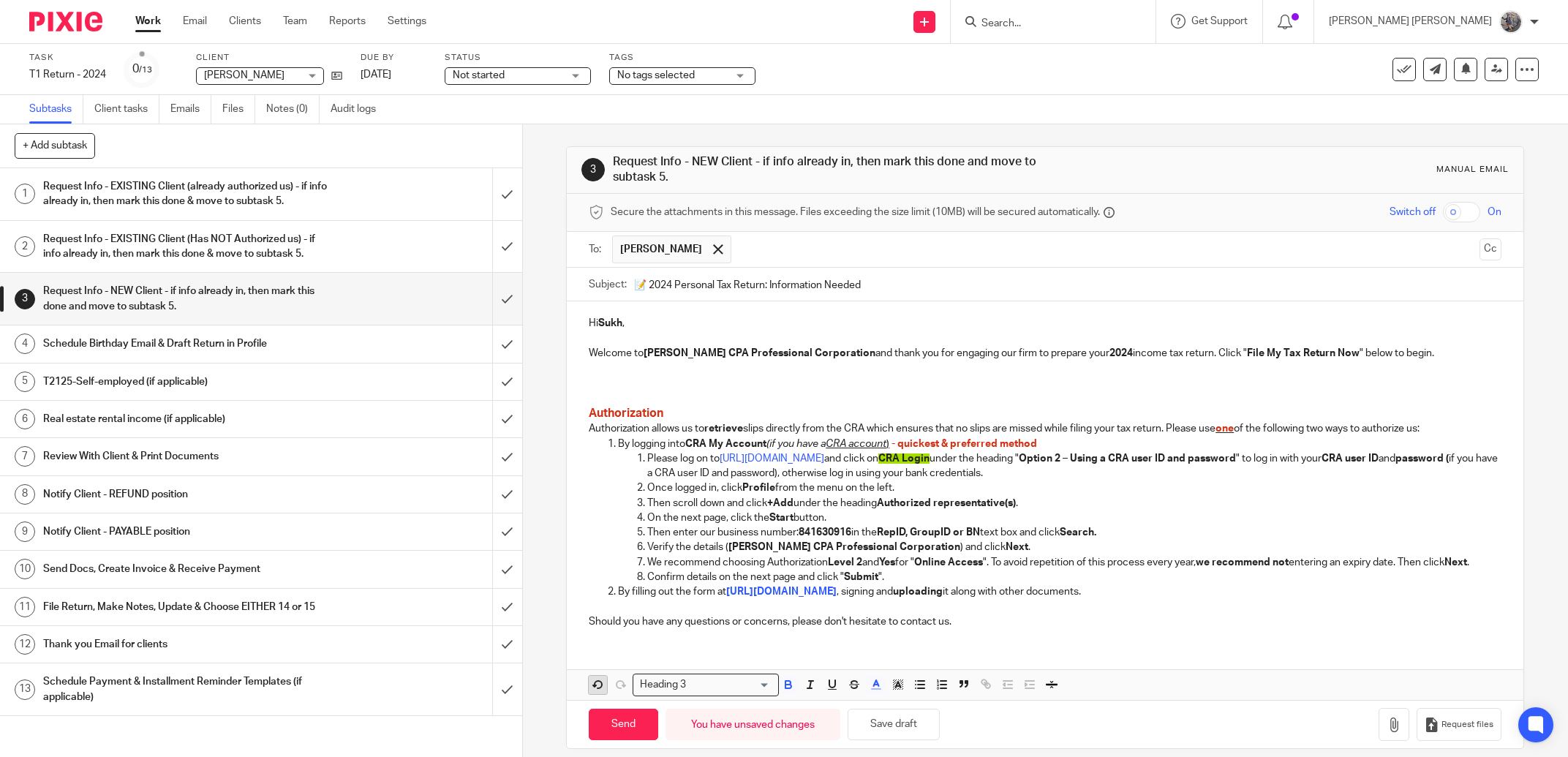
click at [595, 685] on icon "button" at bounding box center [598, 685] width 7 height 7
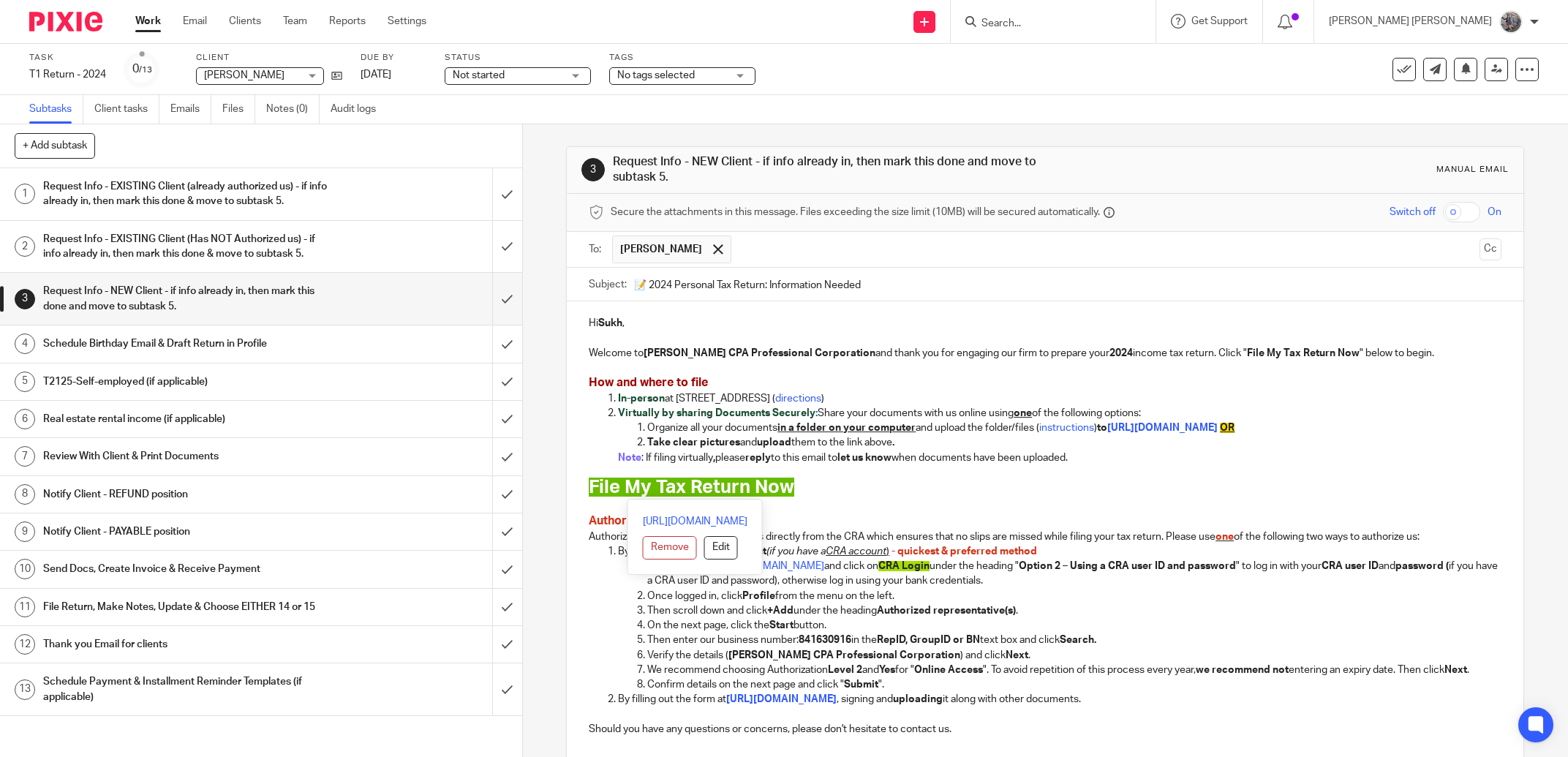
click at [794, 490] on h1 "File My Tax Return Now" at bounding box center [1045, 488] width 913 height 23
drag, startPoint x: 1105, startPoint y: 462, endPoint x: 562, endPoint y: 387, distance: 548.2
click at [566, 387] on div "3 Request Info - NEW Client - if info already in, then mark this done and move …" at bounding box center [1045, 501] width 958 height 711
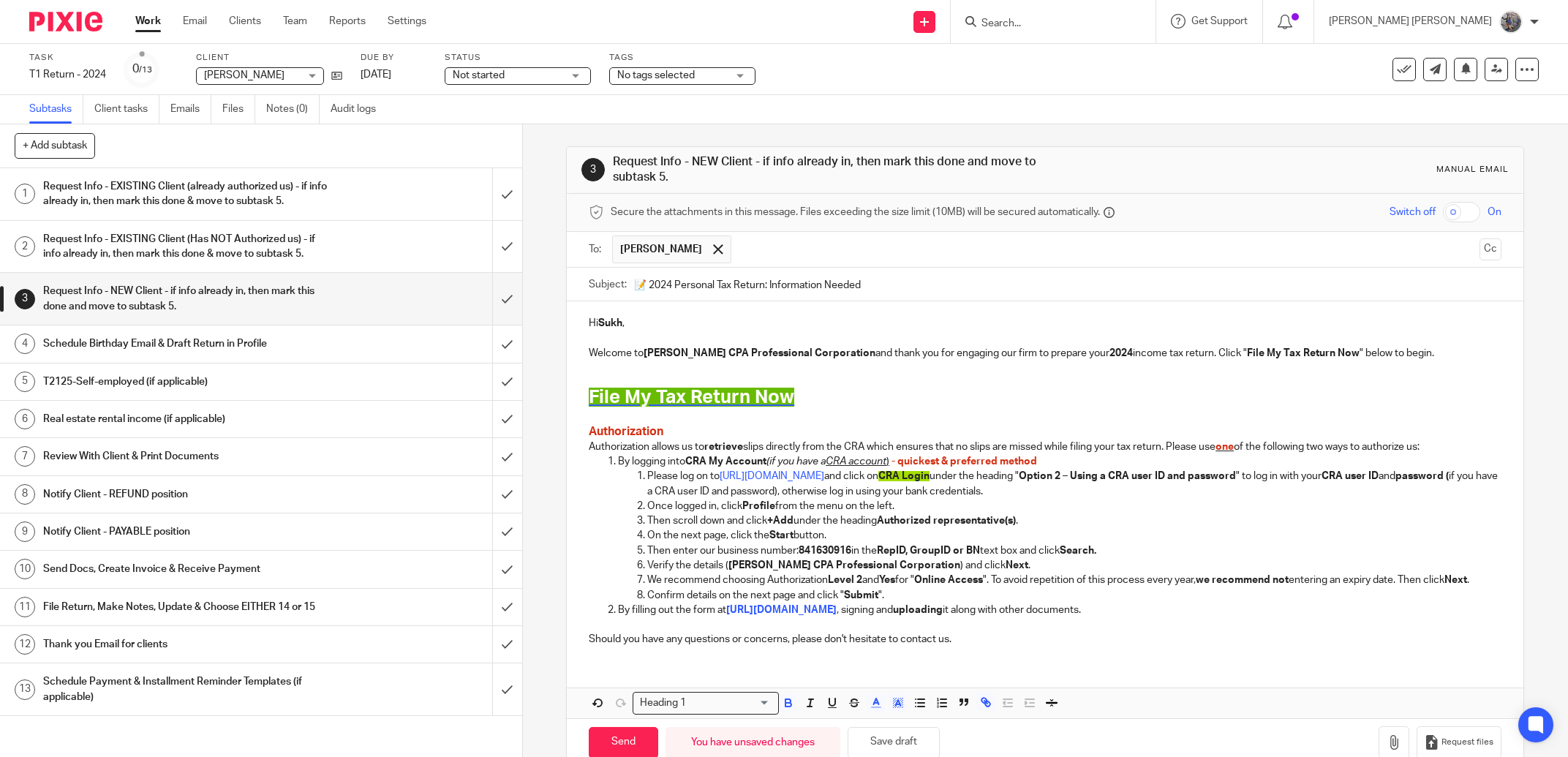
click at [744, 403] on span "File My Tax Return Now" at bounding box center [691, 398] width 206 height 19
click at [777, 430] on link "https://hmca.co/t1information" at bounding box center [769, 432] width 104 height 15
click at [1167, 557] on p "Then enter our business number: 841630916 in the RepID, GroupID or BN text box …" at bounding box center [1074, 550] width 854 height 15
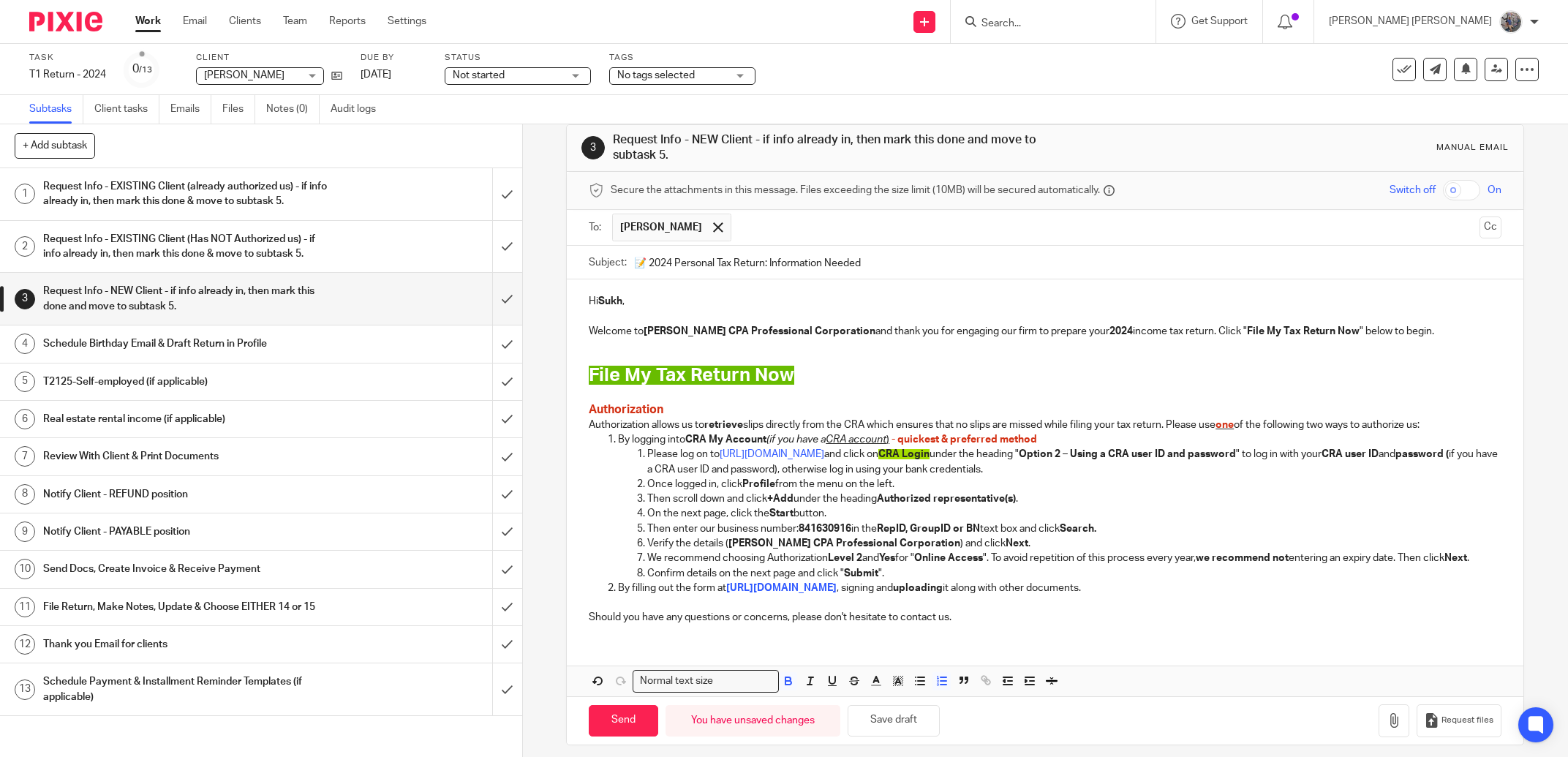
scroll to position [33, 0]
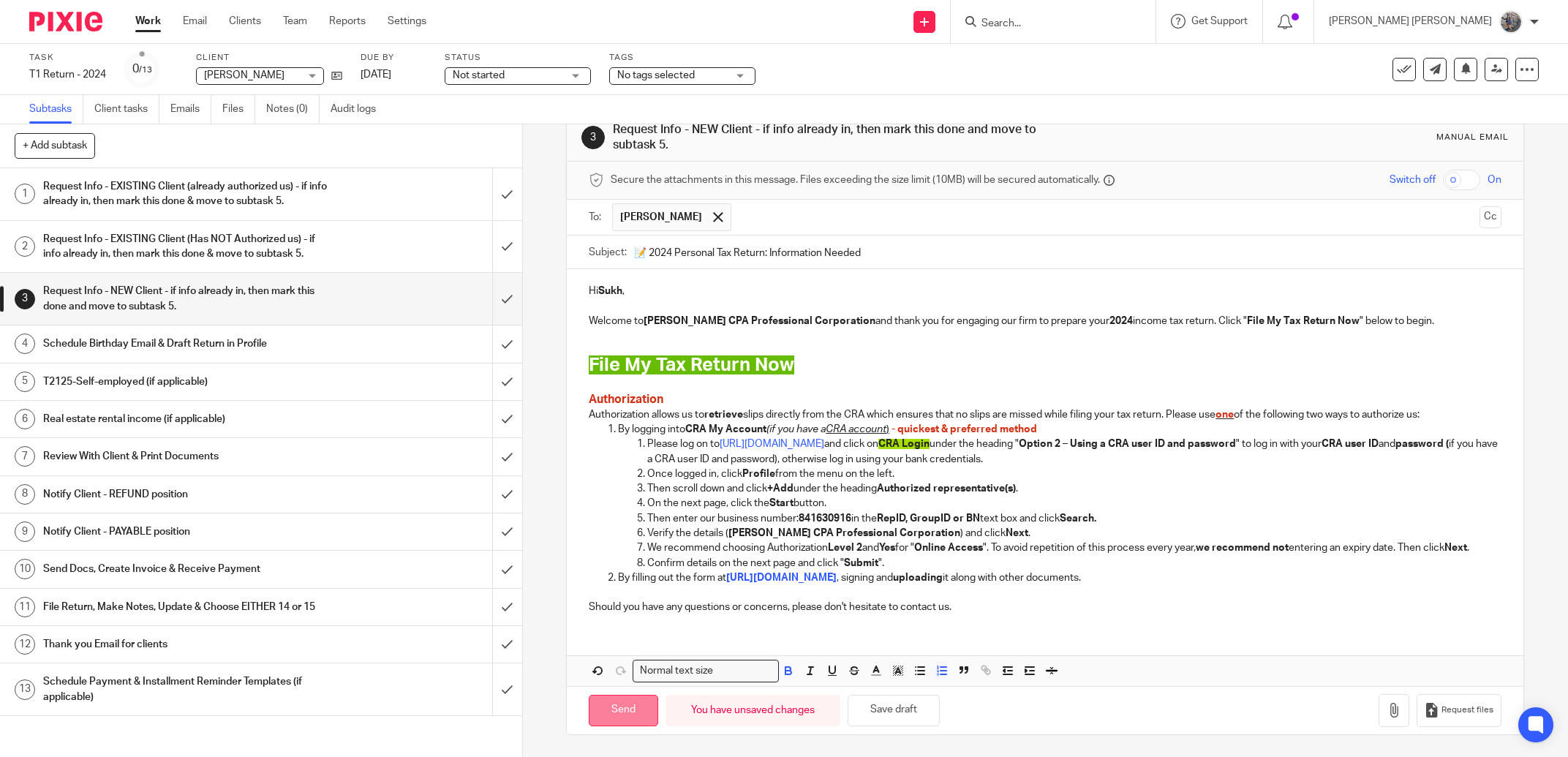
click at [625, 706] on input "Send" at bounding box center [623, 711] width 69 height 32
type input "Sent"
